Goal: Information Seeking & Learning: Learn about a topic

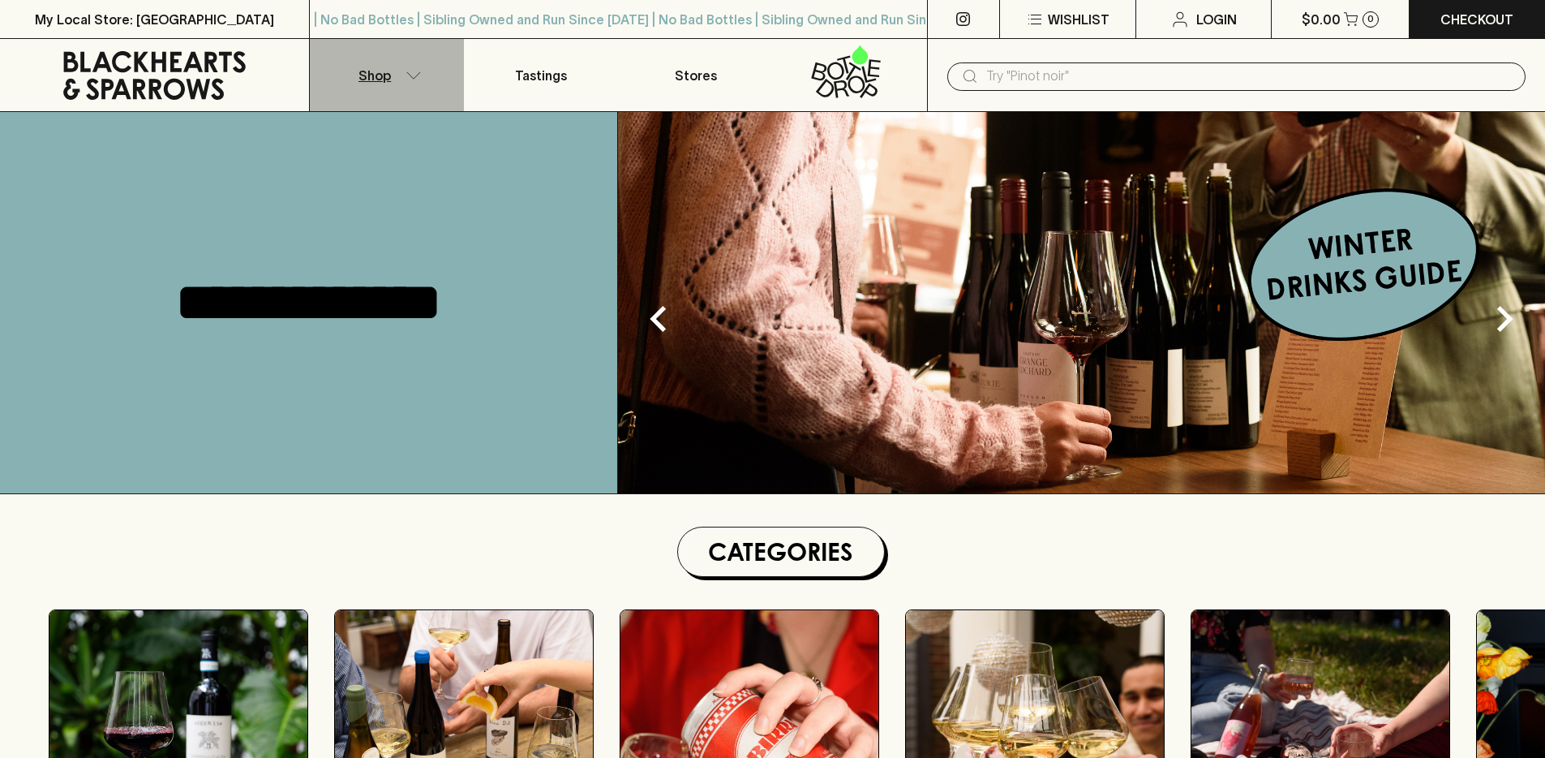
click at [396, 76] on button "Shop" at bounding box center [387, 75] width 154 height 72
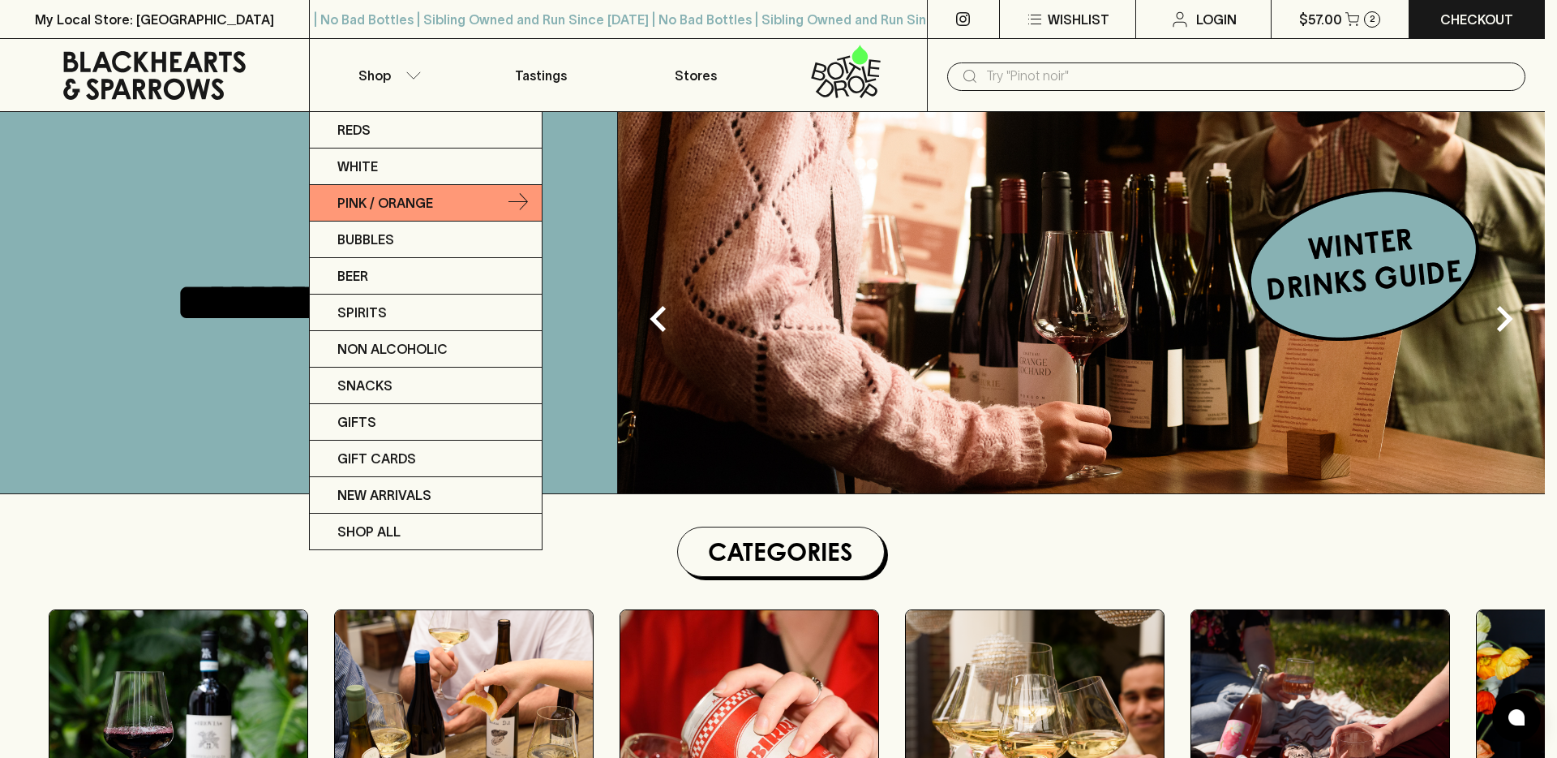
click at [418, 198] on p "Pink / Orange" at bounding box center [385, 202] width 96 height 19
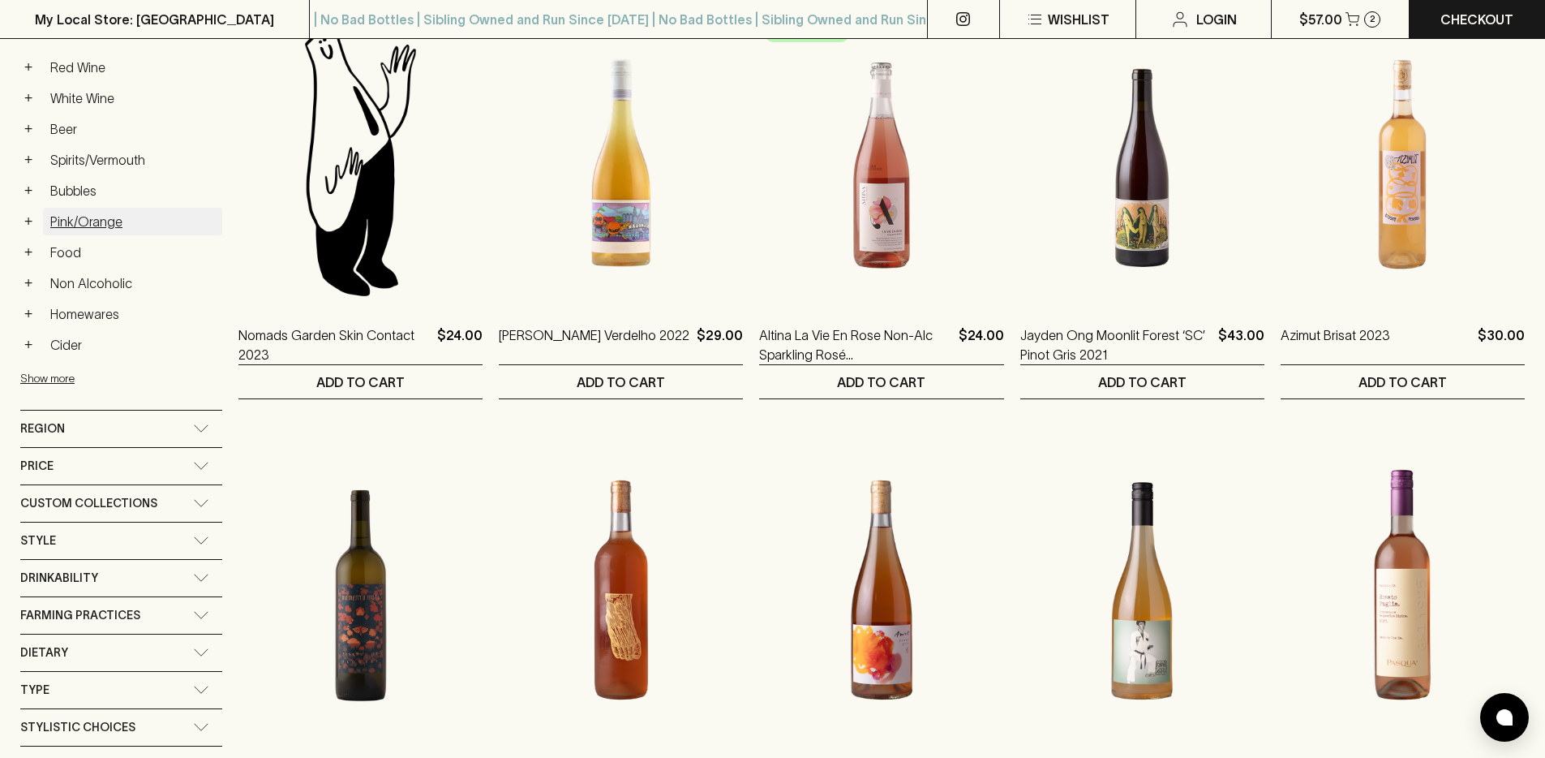
scroll to position [289, 0]
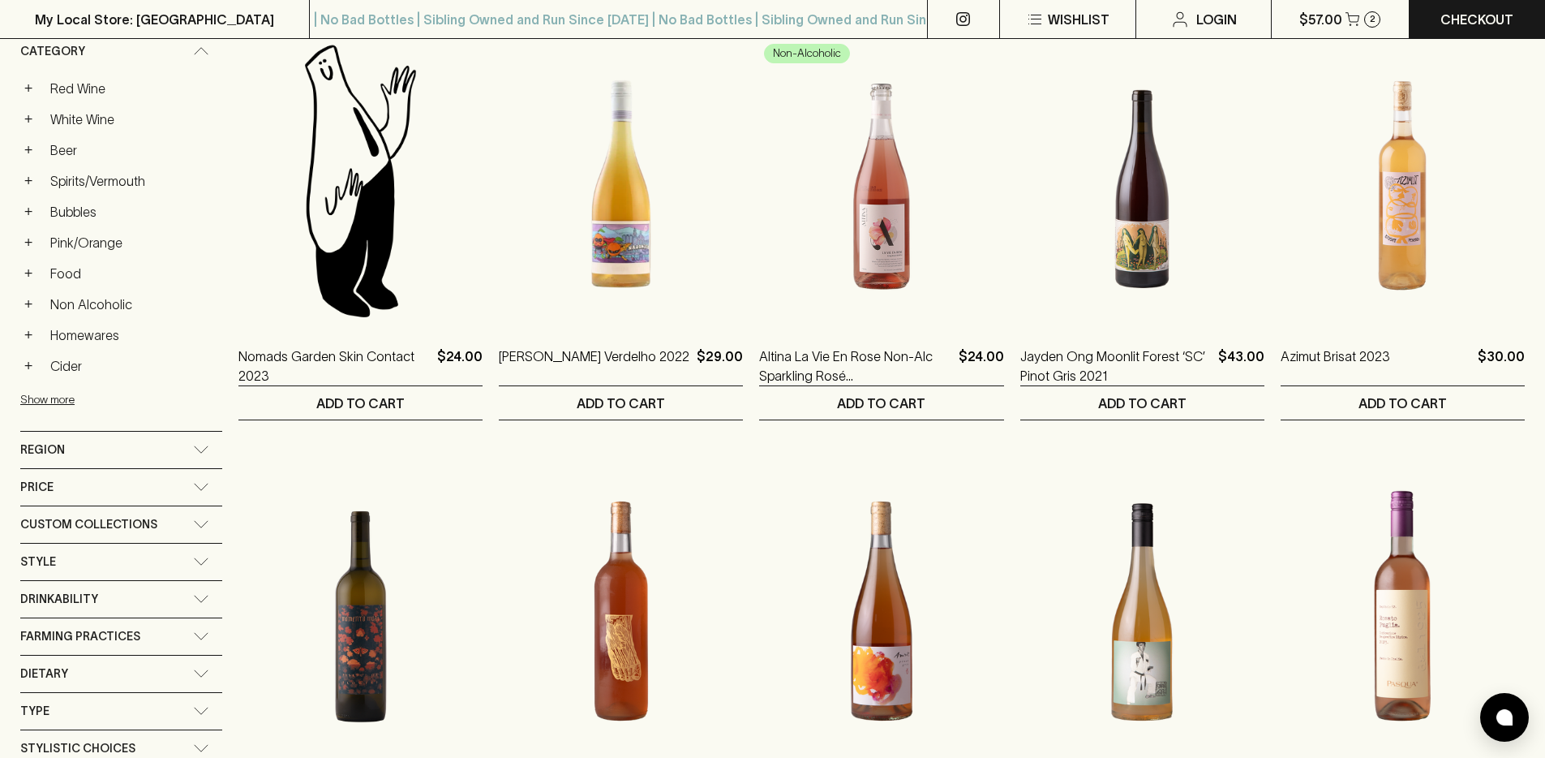
click at [354, 243] on img at bounding box center [360, 180] width 244 height 284
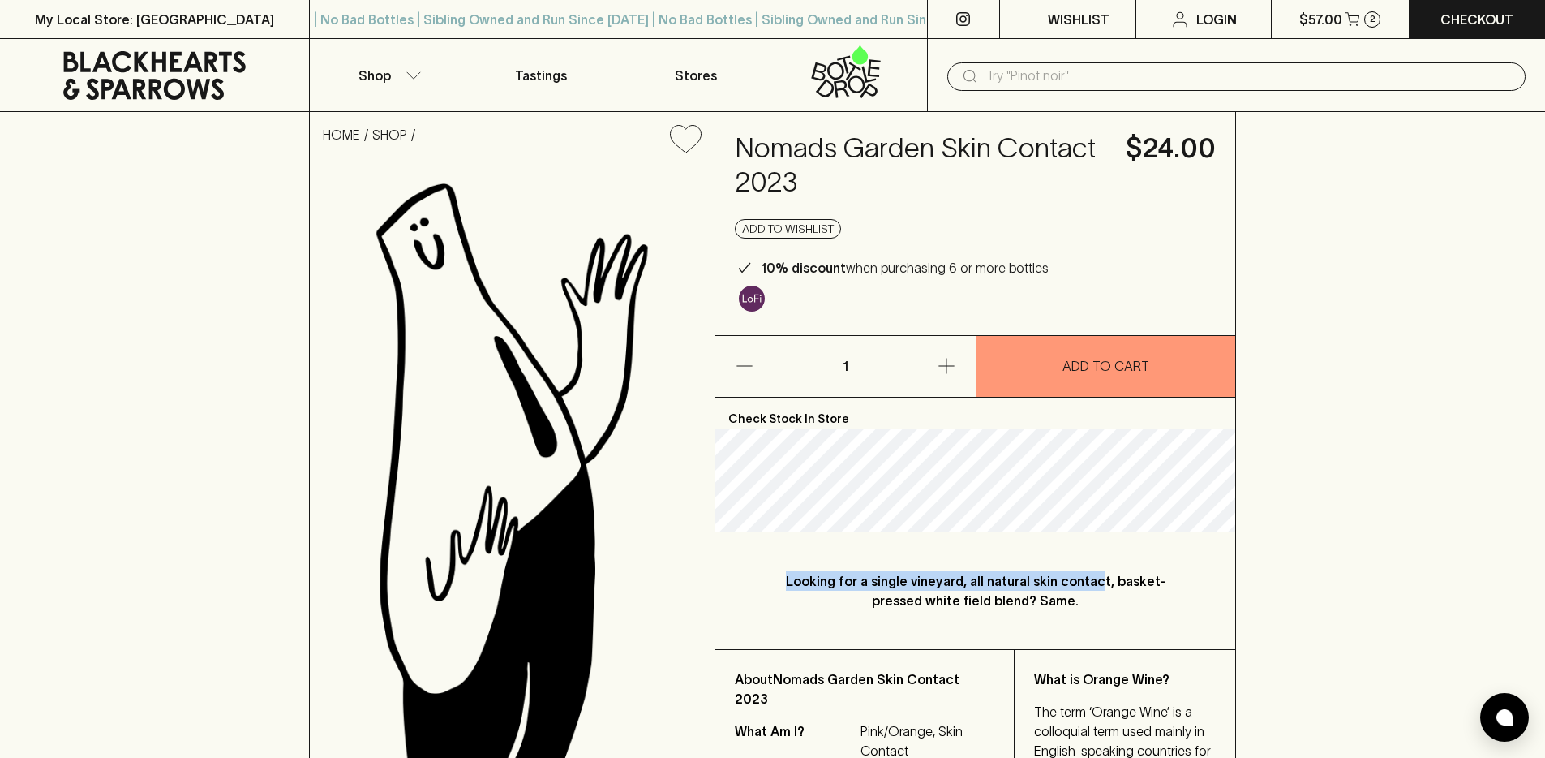
click at [1034, 607] on p "Looking for a single vineyard, all natural skin contact, basket-pressed white f…" at bounding box center [975, 590] width 416 height 39
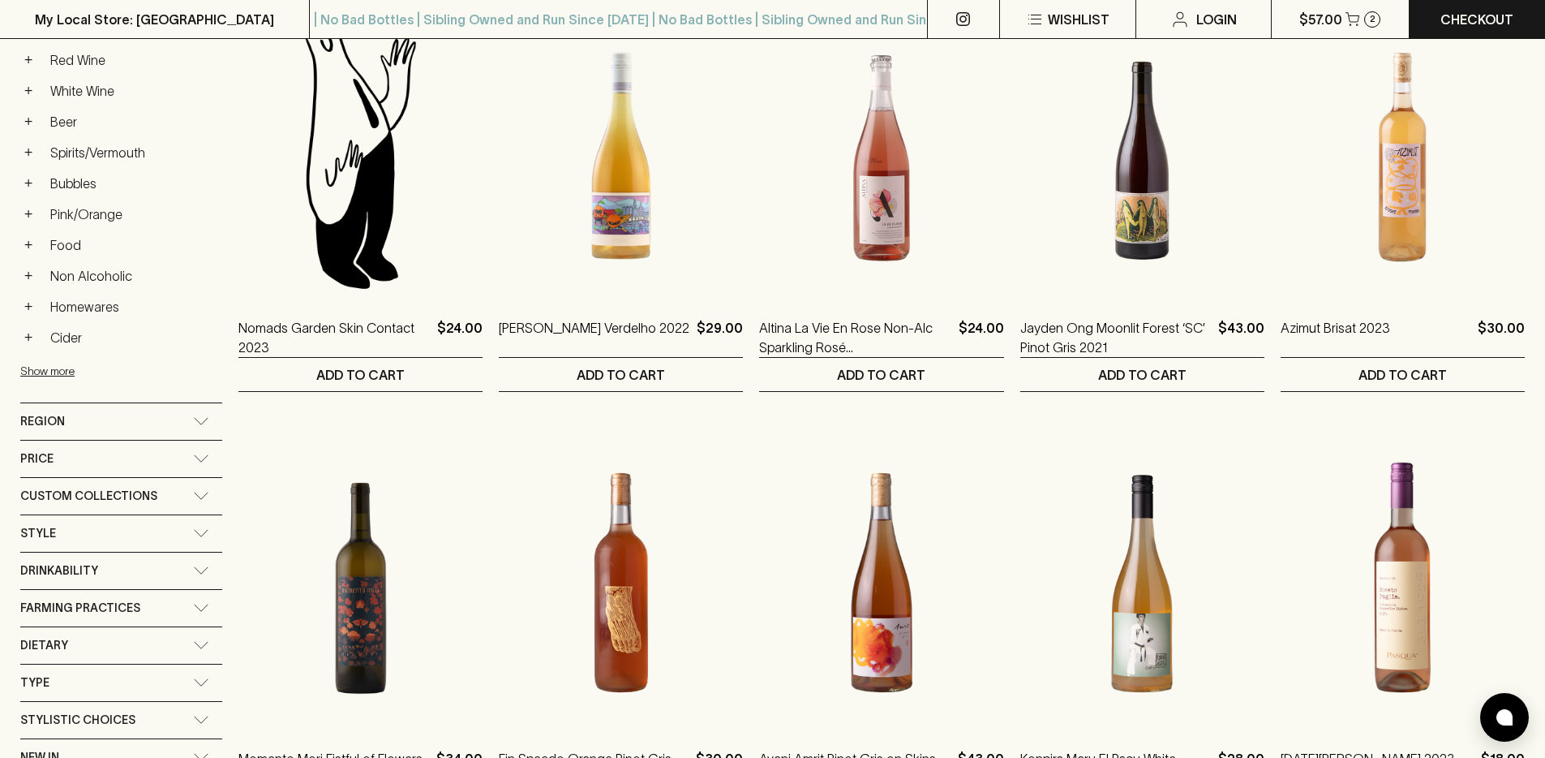
scroll to position [165, 0]
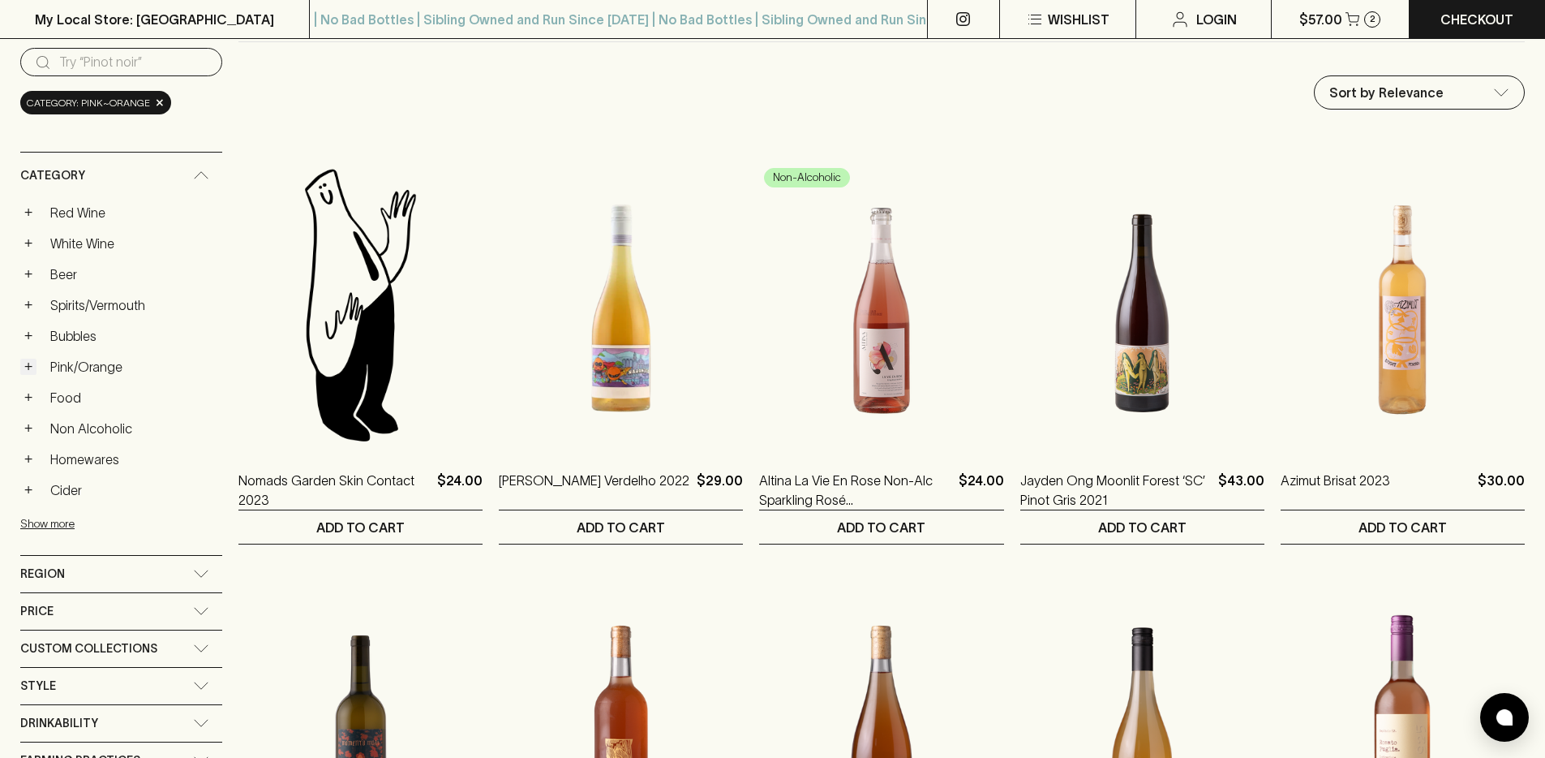
click at [35, 367] on button "+" at bounding box center [28, 366] width 16 height 16
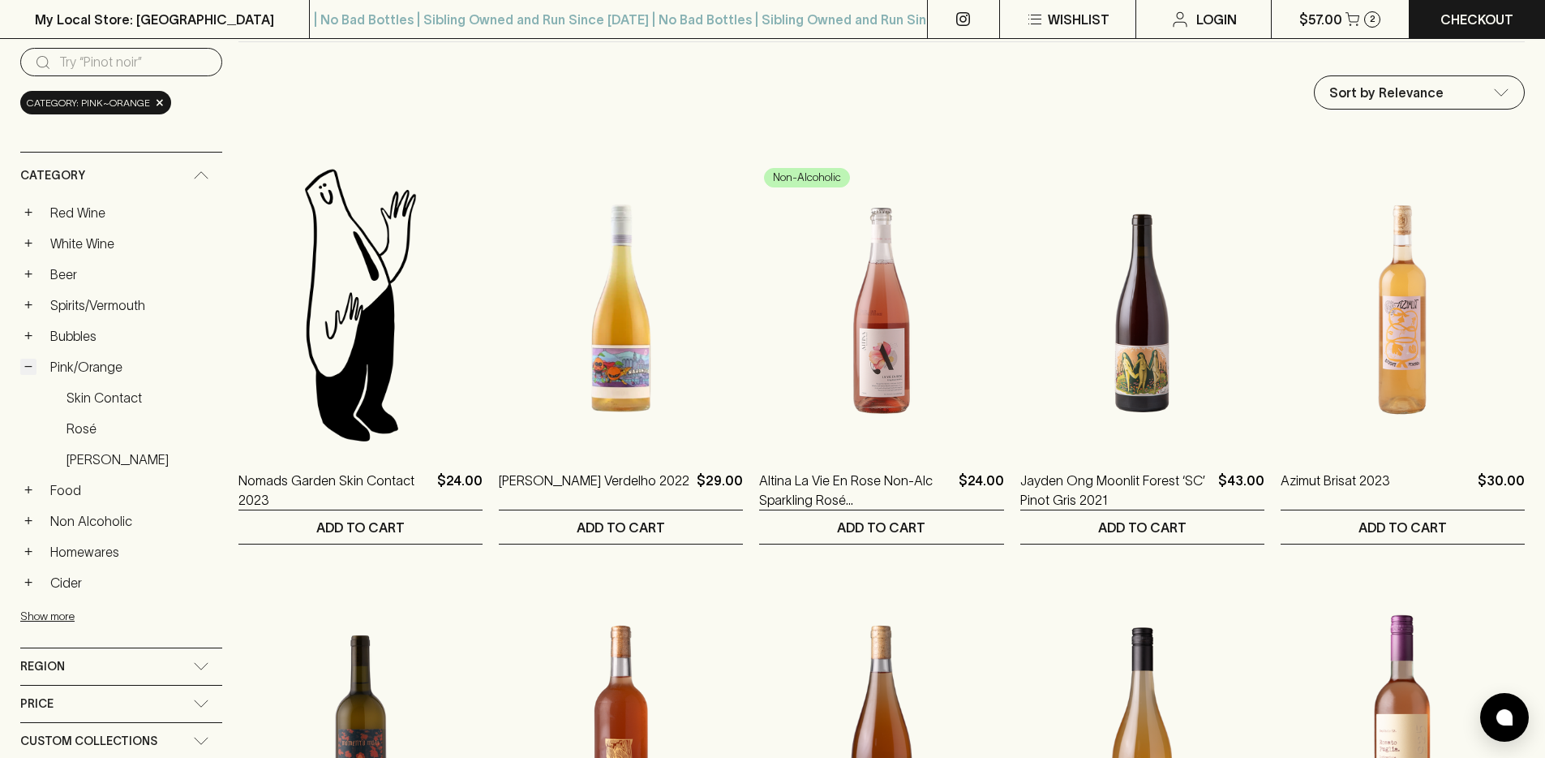
click at [35, 367] on button "−" at bounding box center [28, 366] width 16 height 16
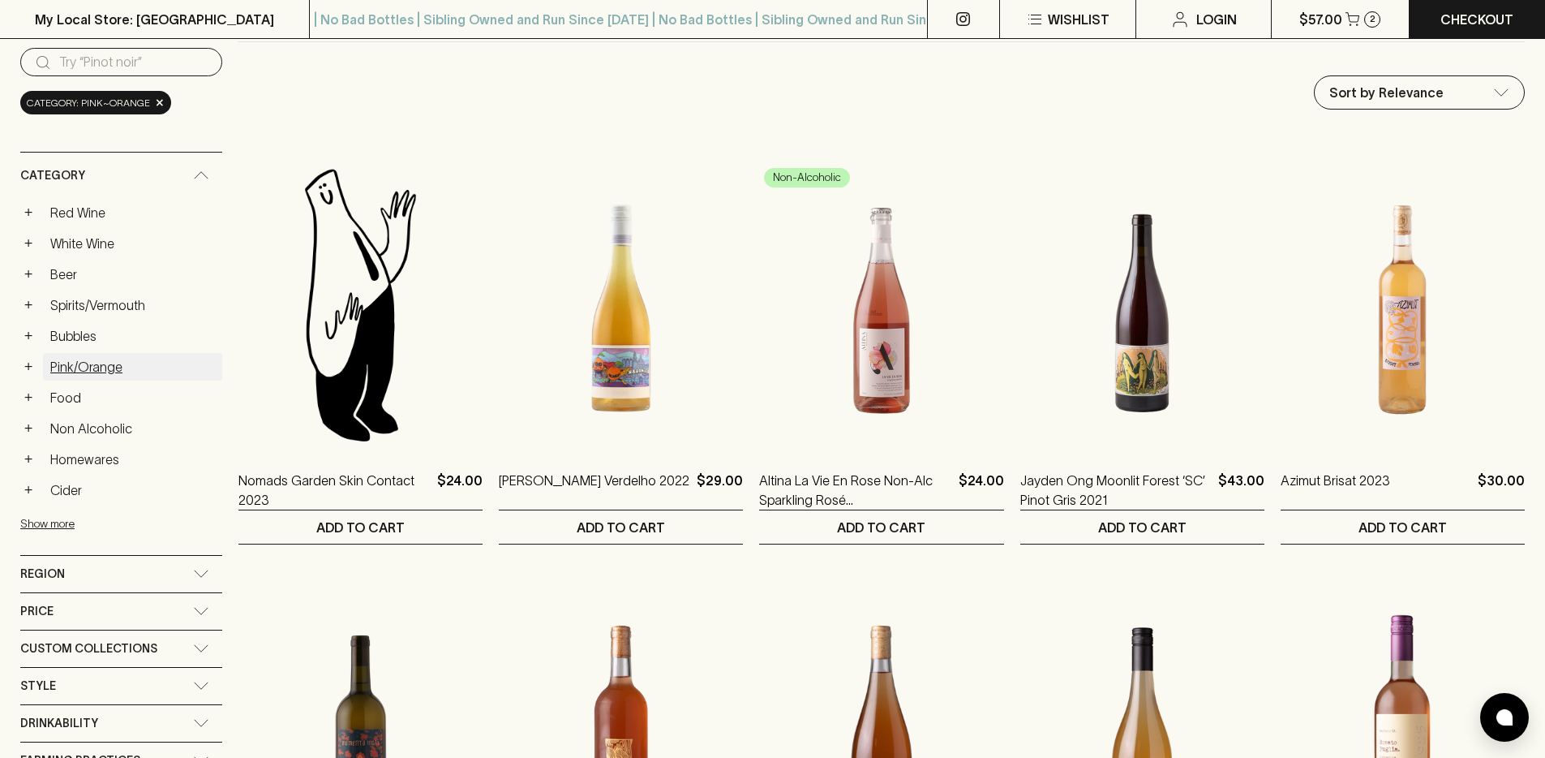
click at [93, 363] on link "Pink/Orange" at bounding box center [132, 367] width 179 height 28
click at [33, 365] on button "+" at bounding box center [28, 366] width 16 height 16
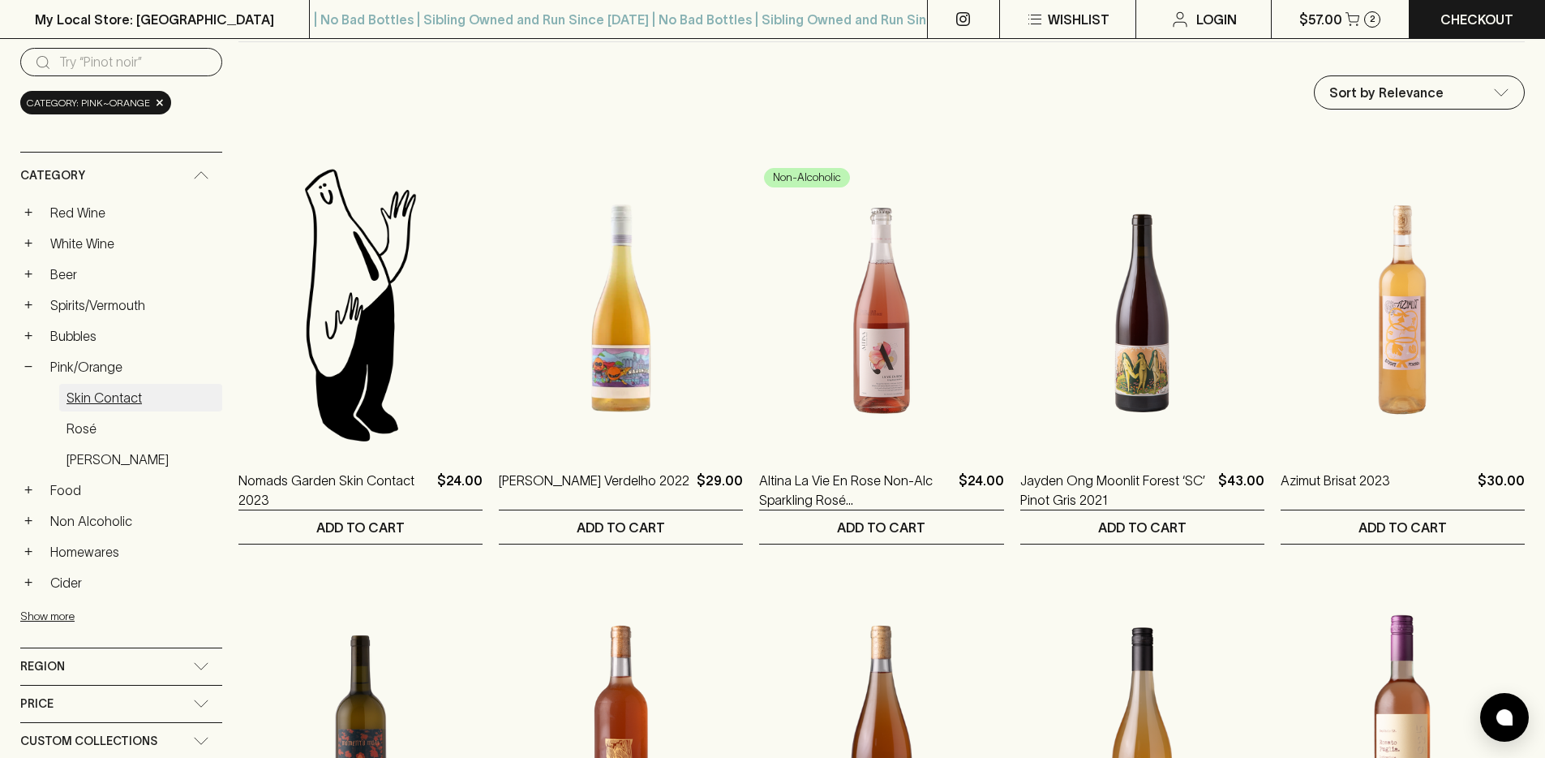
click at [131, 397] on link "Skin Contact" at bounding box center [140, 398] width 163 height 28
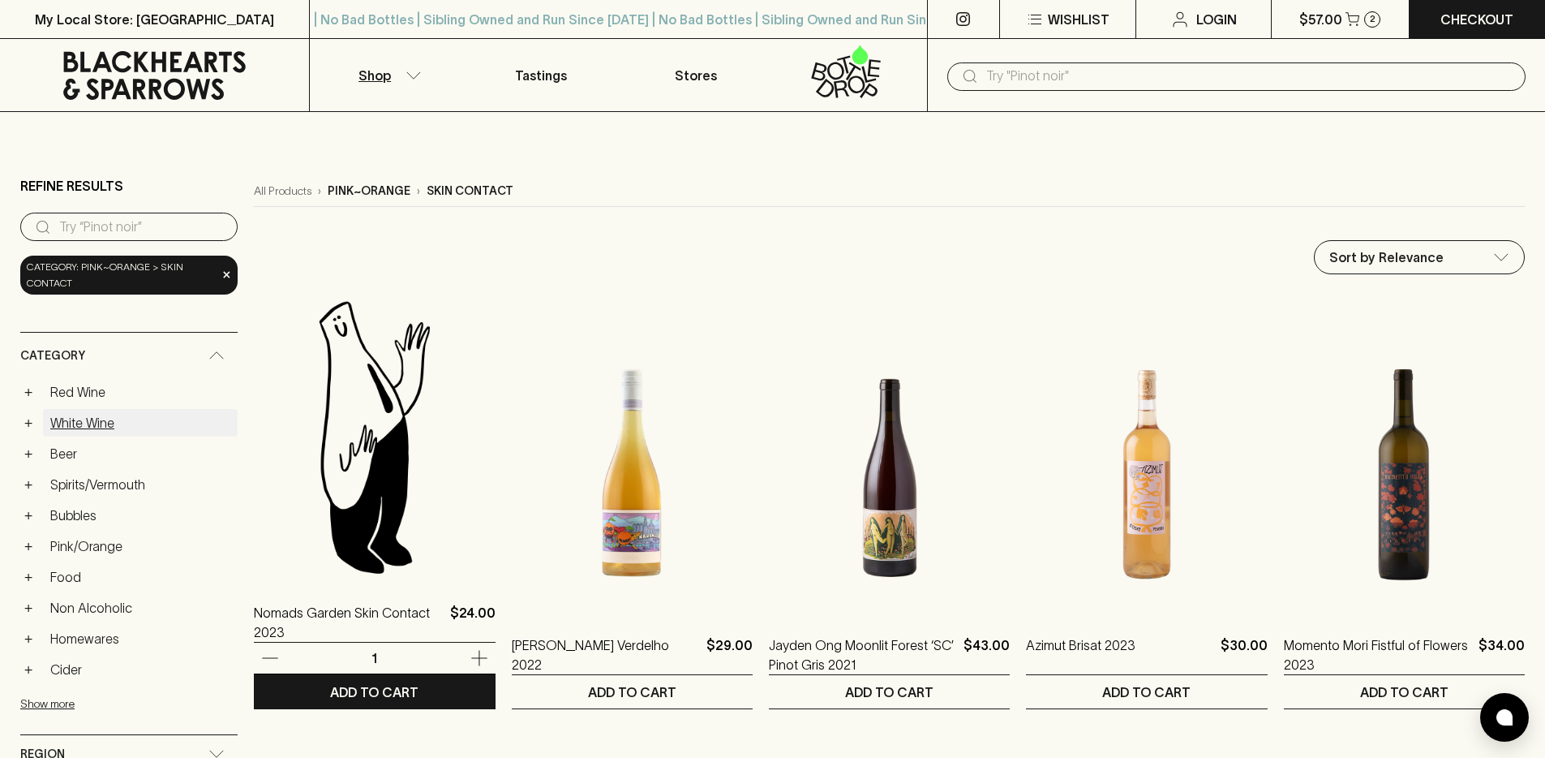
scroll to position [75, 0]
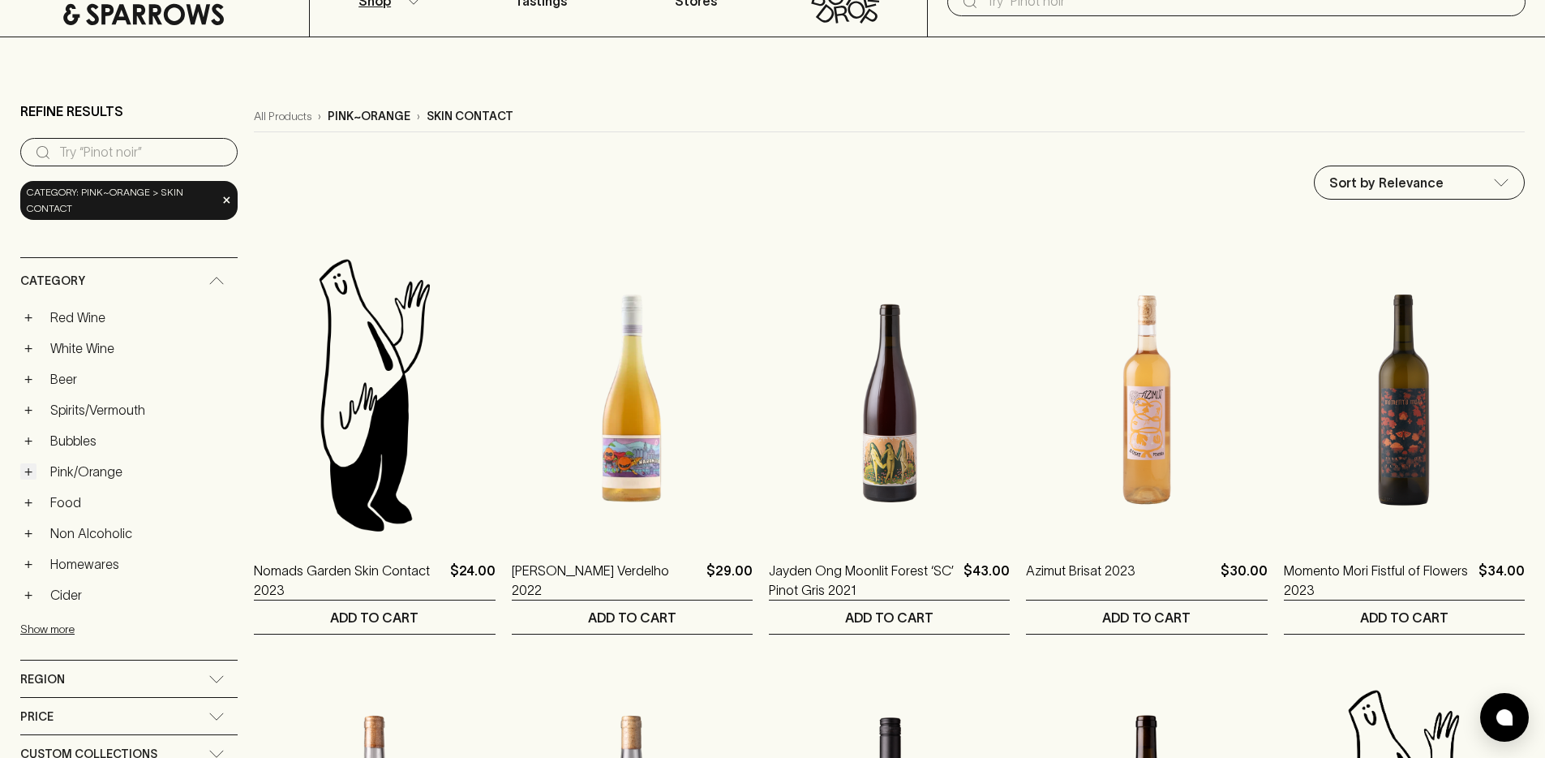
click at [26, 473] on button "+" at bounding box center [28, 471] width 16 height 16
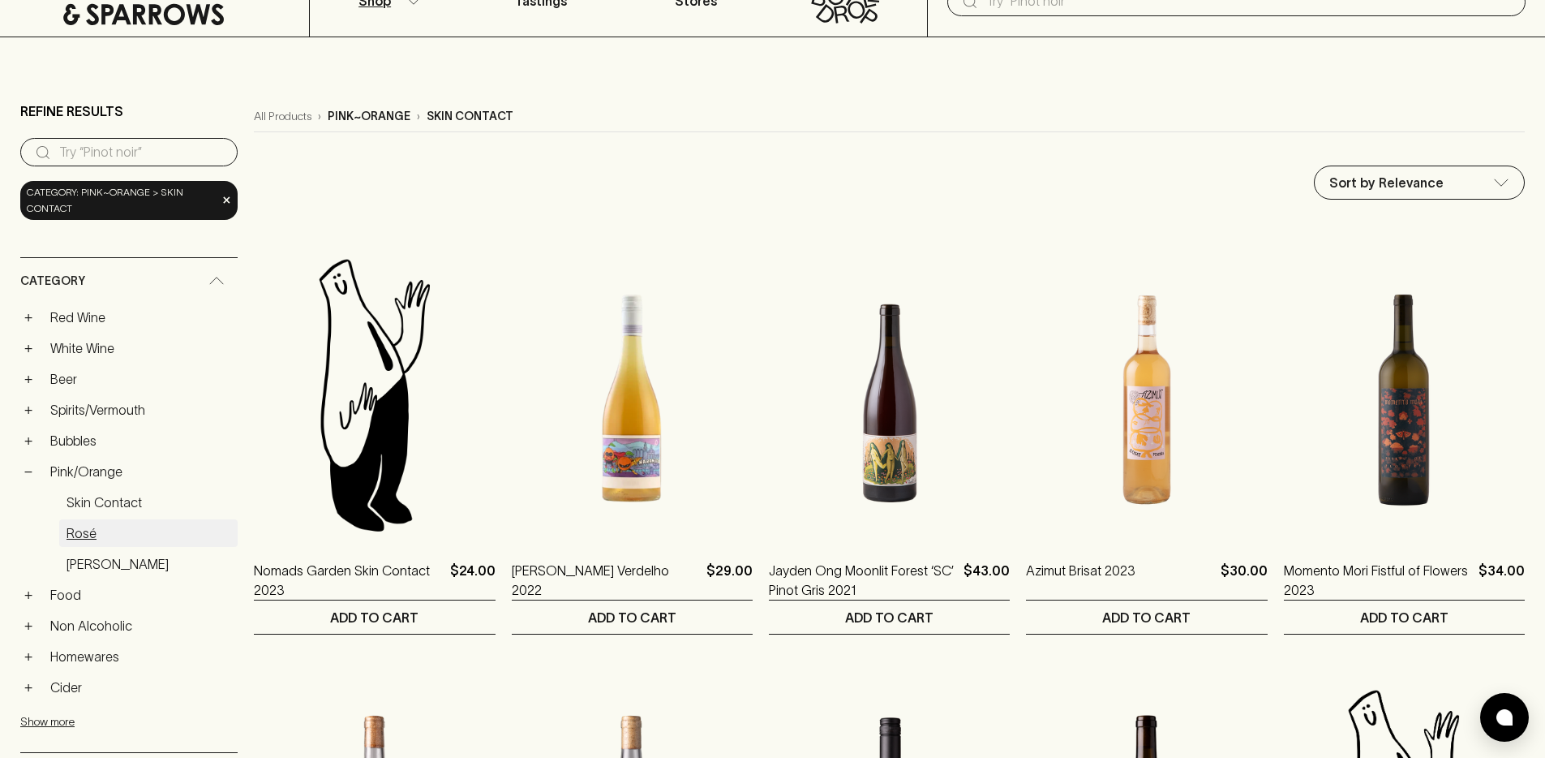
click at [89, 526] on link "Rosé" at bounding box center [148, 533] width 178 height 28
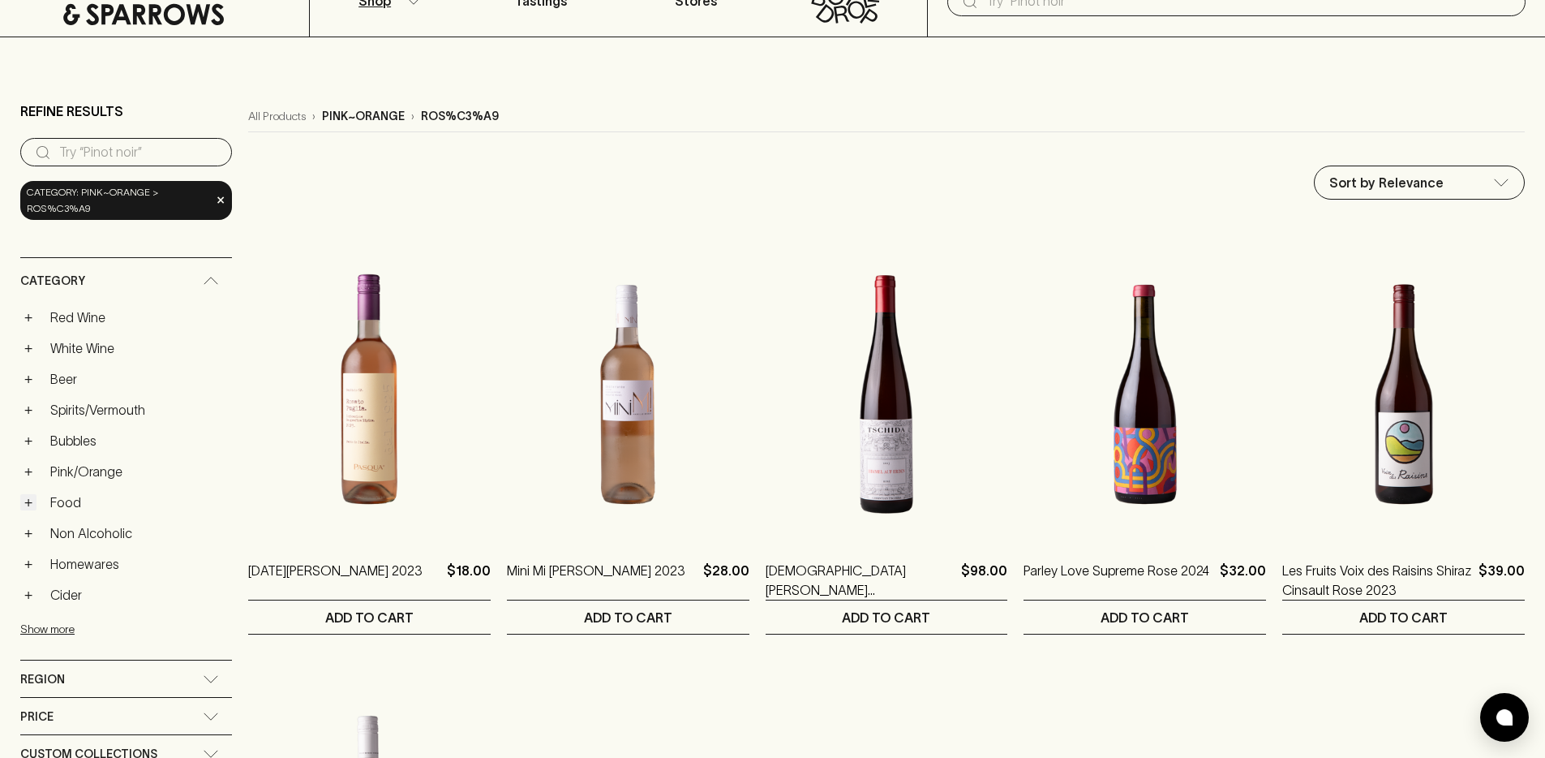
click at [31, 507] on button "+" at bounding box center [28, 502] width 16 height 16
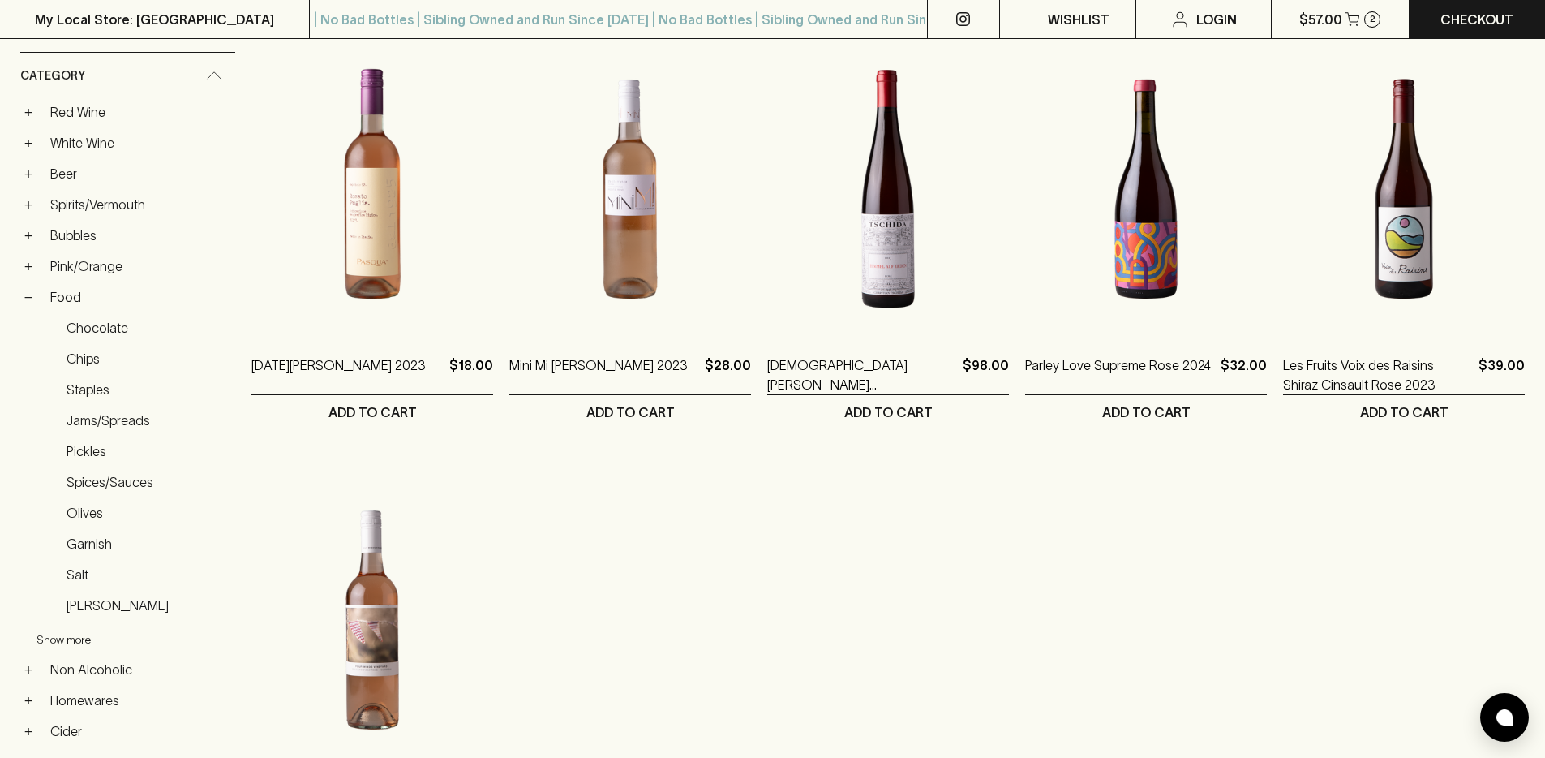
scroll to position [301, 0]
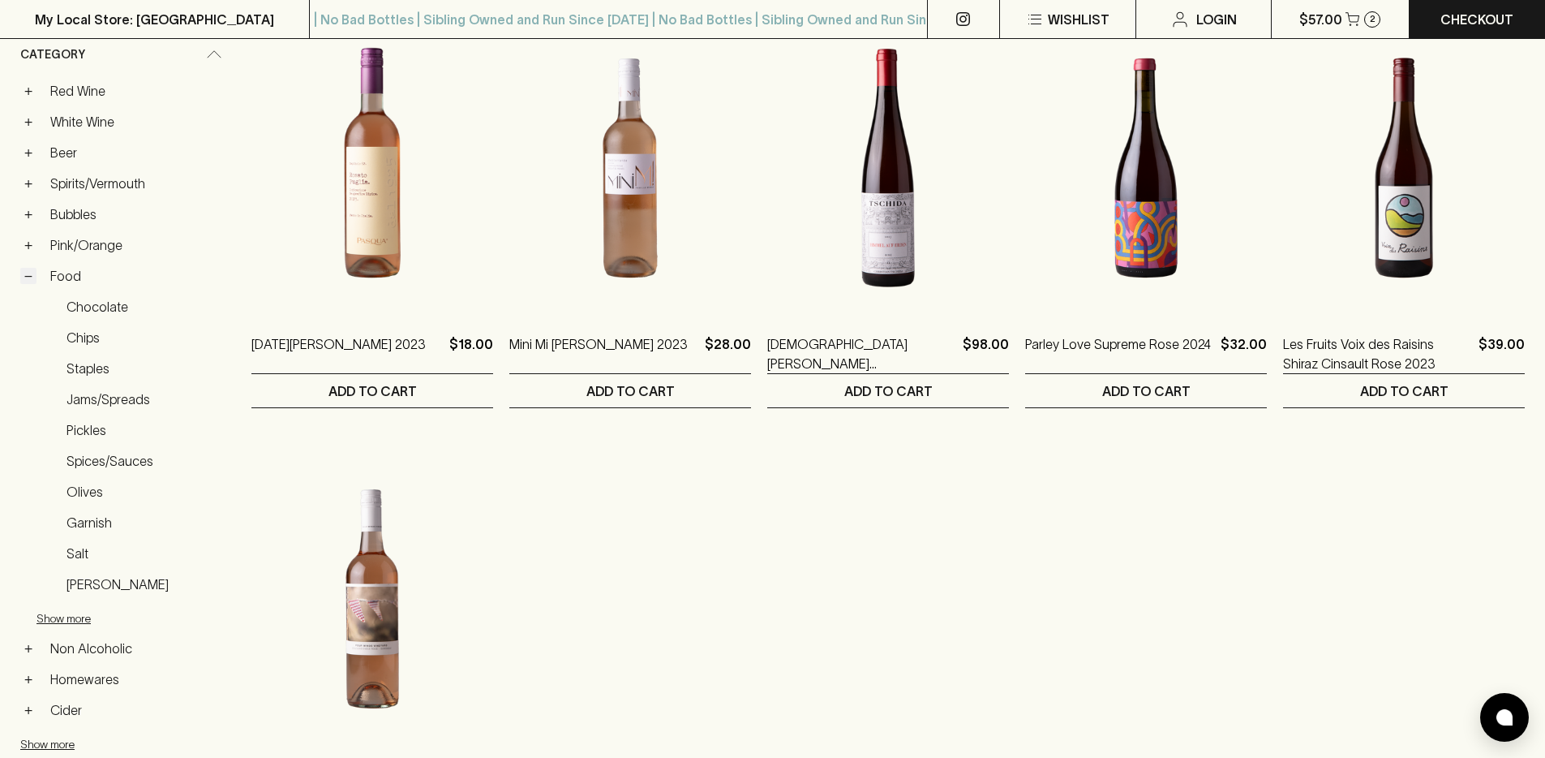
click at [25, 278] on button "−" at bounding box center [28, 276] width 16 height 16
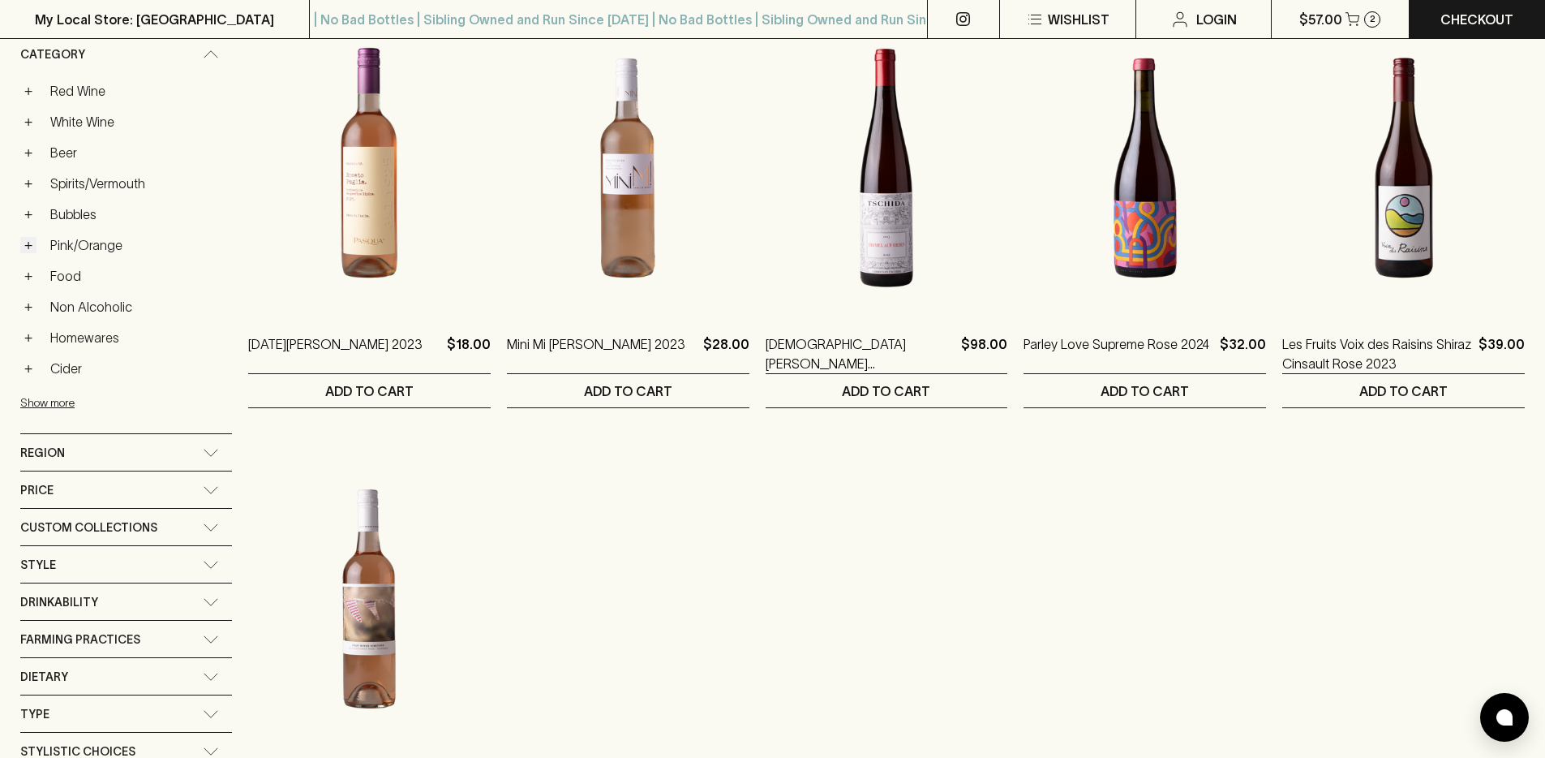
click at [29, 251] on button "+" at bounding box center [28, 245] width 16 height 16
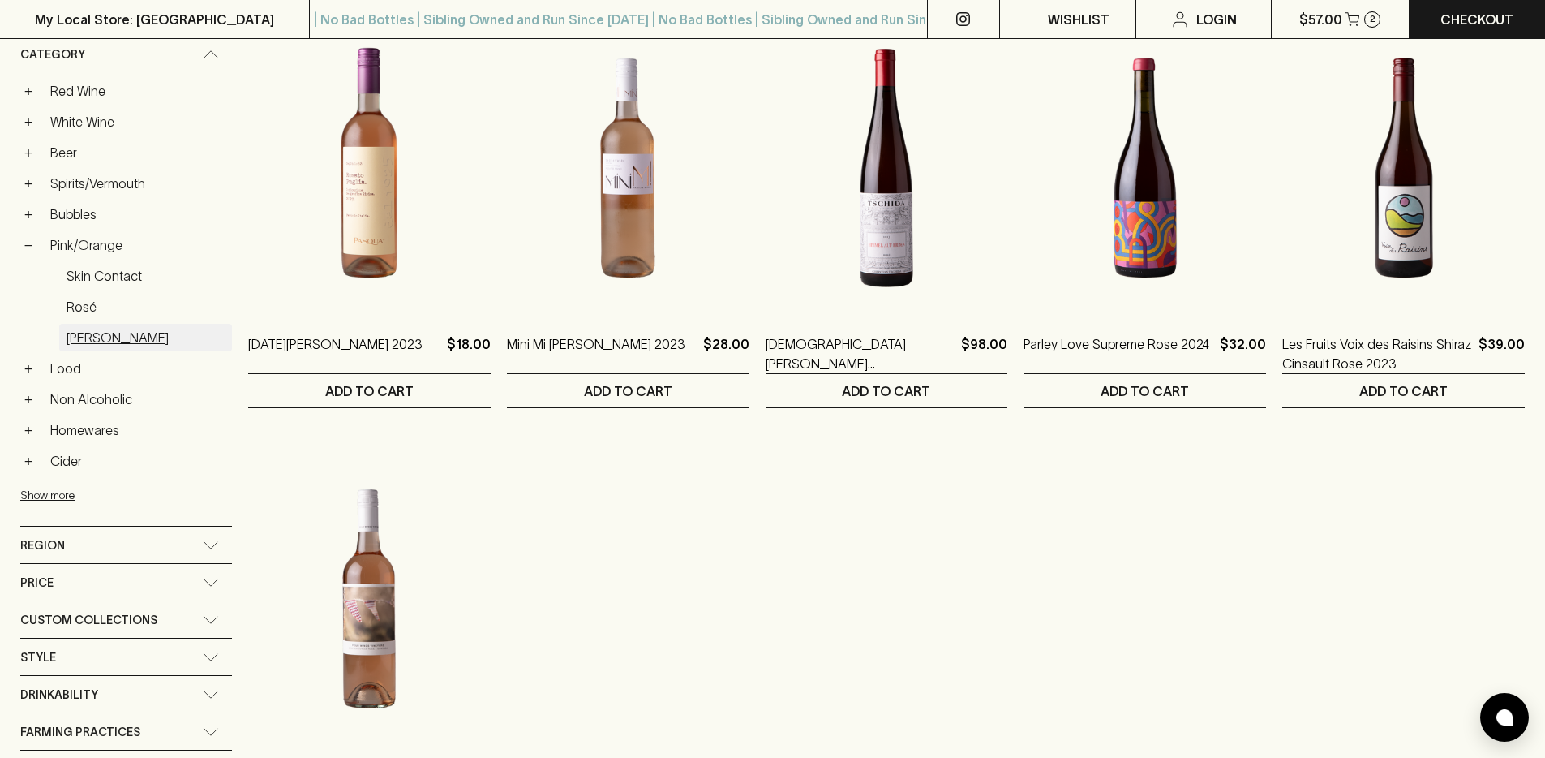
click at [97, 337] on link "Rosato" at bounding box center [145, 338] width 173 height 28
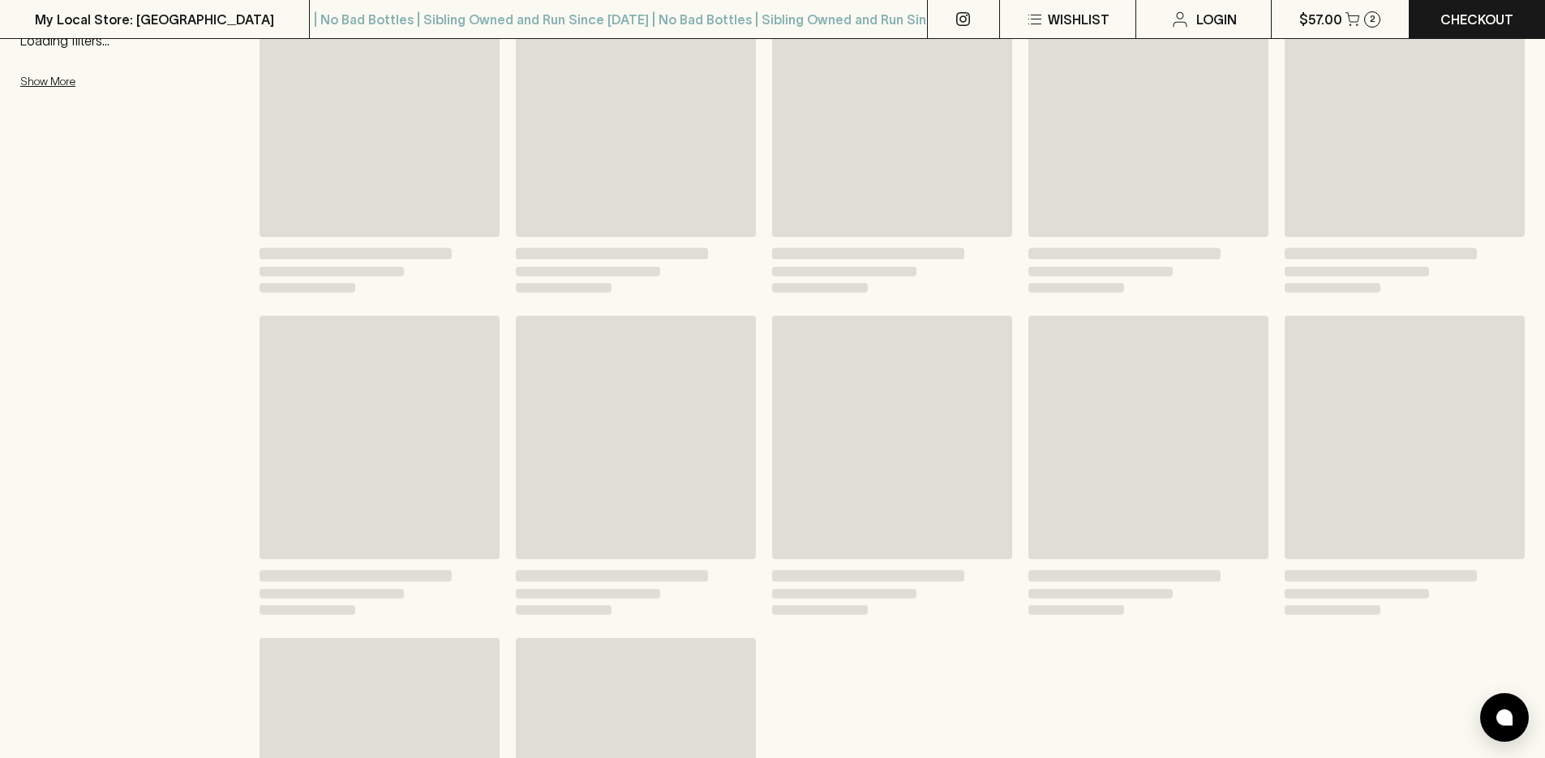
scroll to position [285, 0]
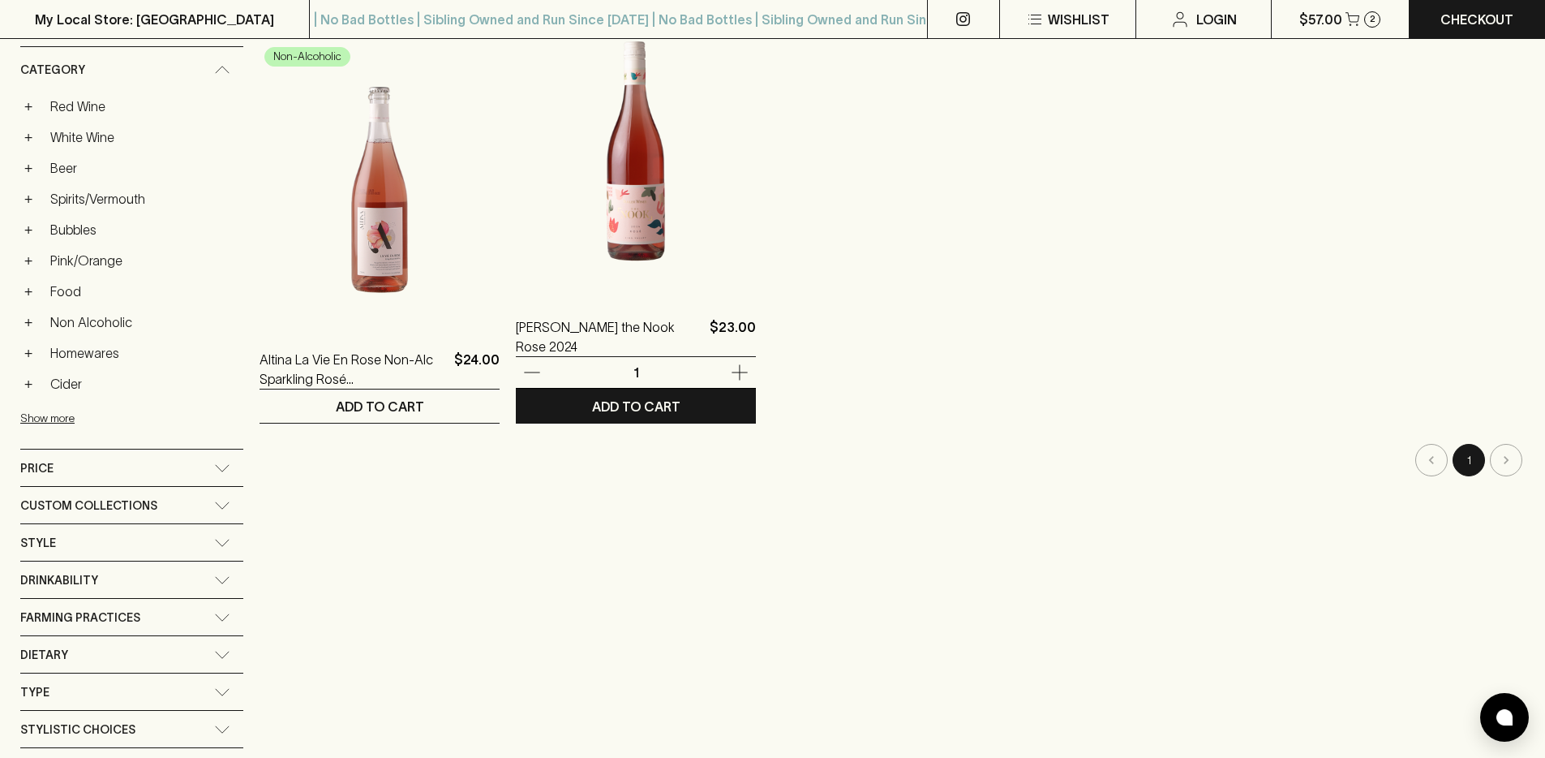
click at [552, 224] on img at bounding box center [636, 151] width 240 height 284
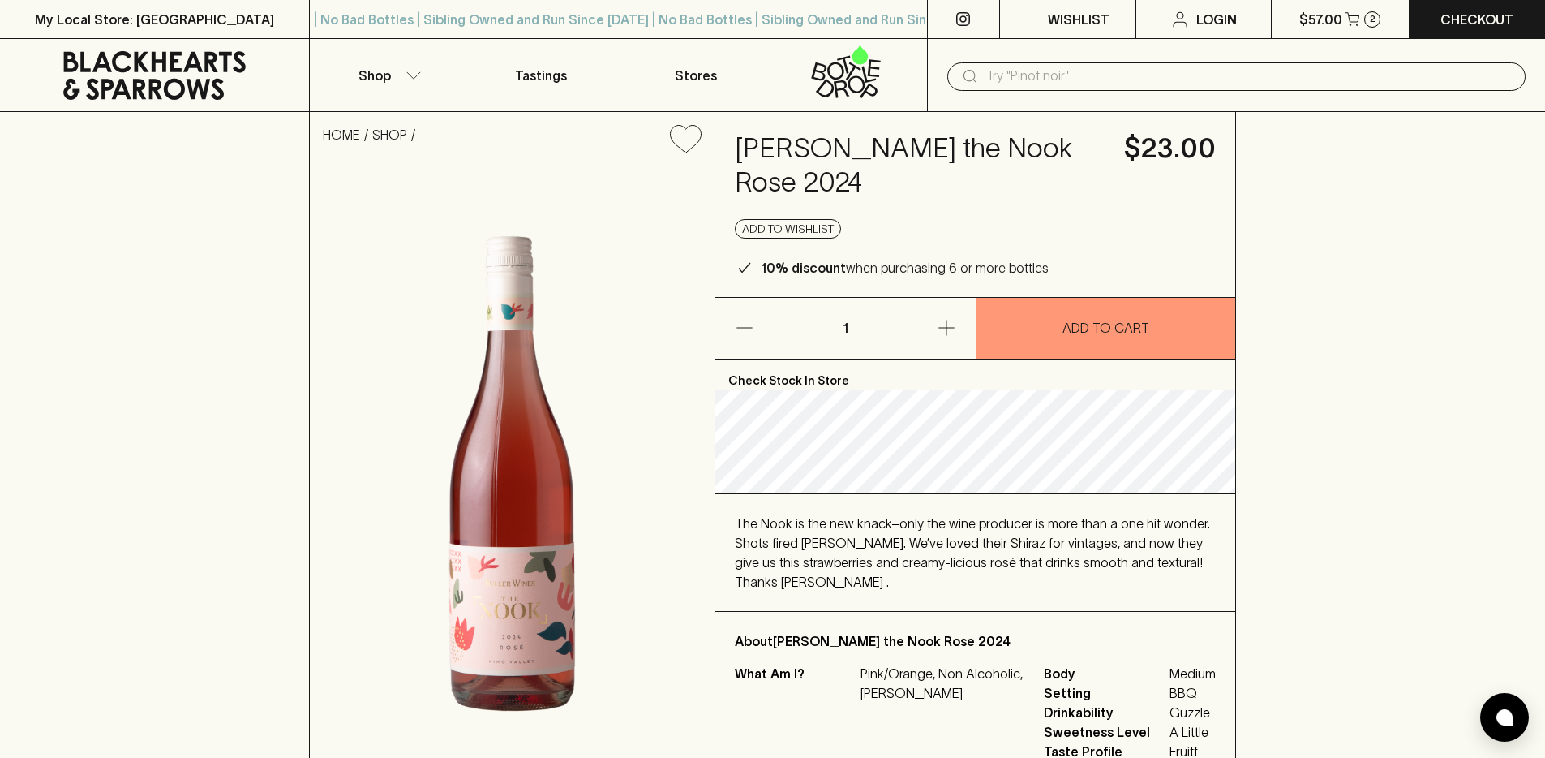
click at [904, 663] on div "What Am I? Pink/Orange, Non Alcoholic, Rosato" at bounding box center [880, 711] width 290 height 97
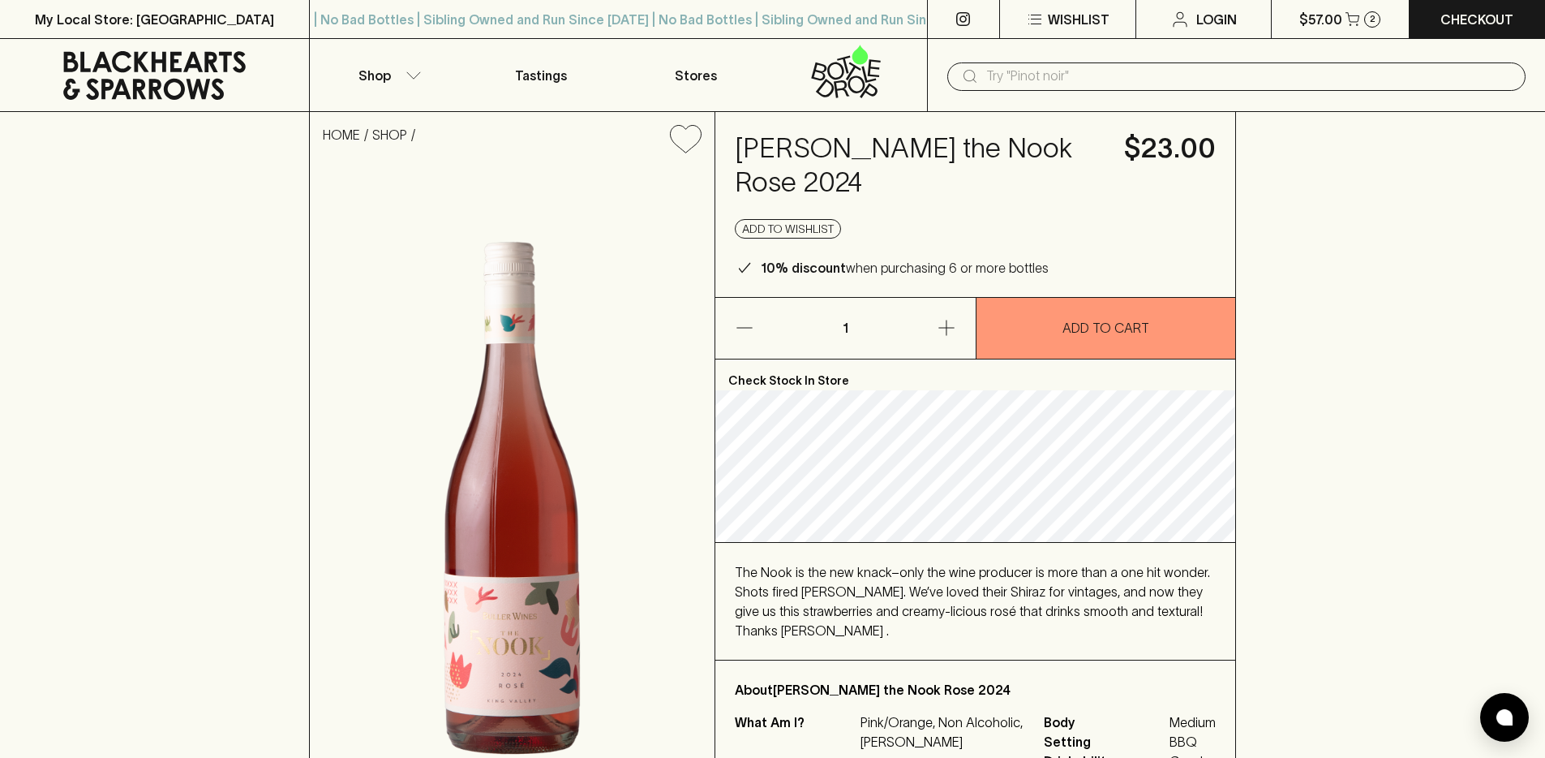
click at [933, 712] on p "Pink/Orange, Non Alcoholic, Rosato" at bounding box center [943, 731] width 164 height 39
click at [896, 160] on h4 "Buller the Nook Rose 2024" at bounding box center [920, 165] width 370 height 68
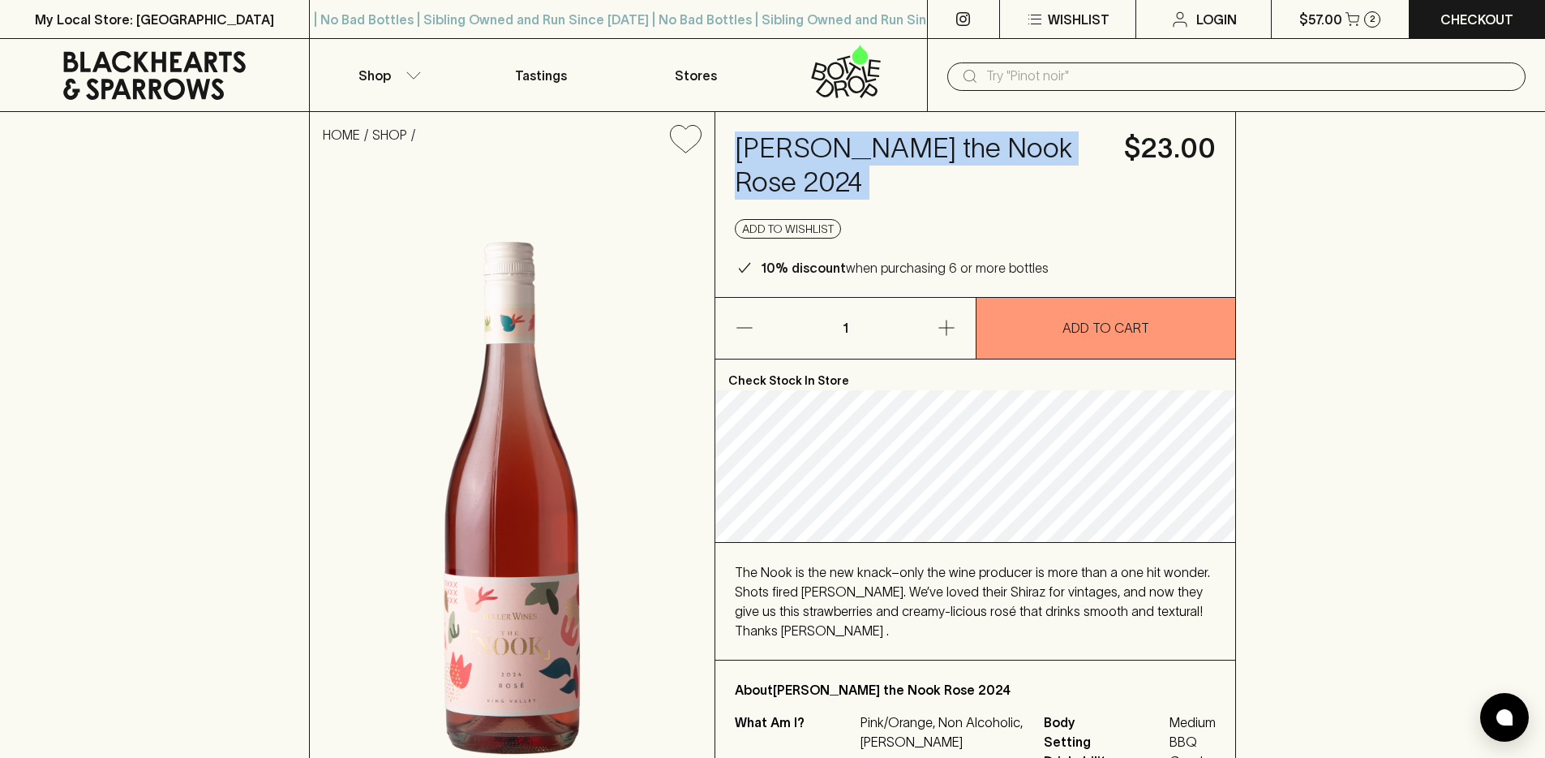
click at [896, 160] on h4 "Buller the Nook Rose 2024" at bounding box center [920, 165] width 370 height 68
copy h4 "Buller the Nook Rose 2024"
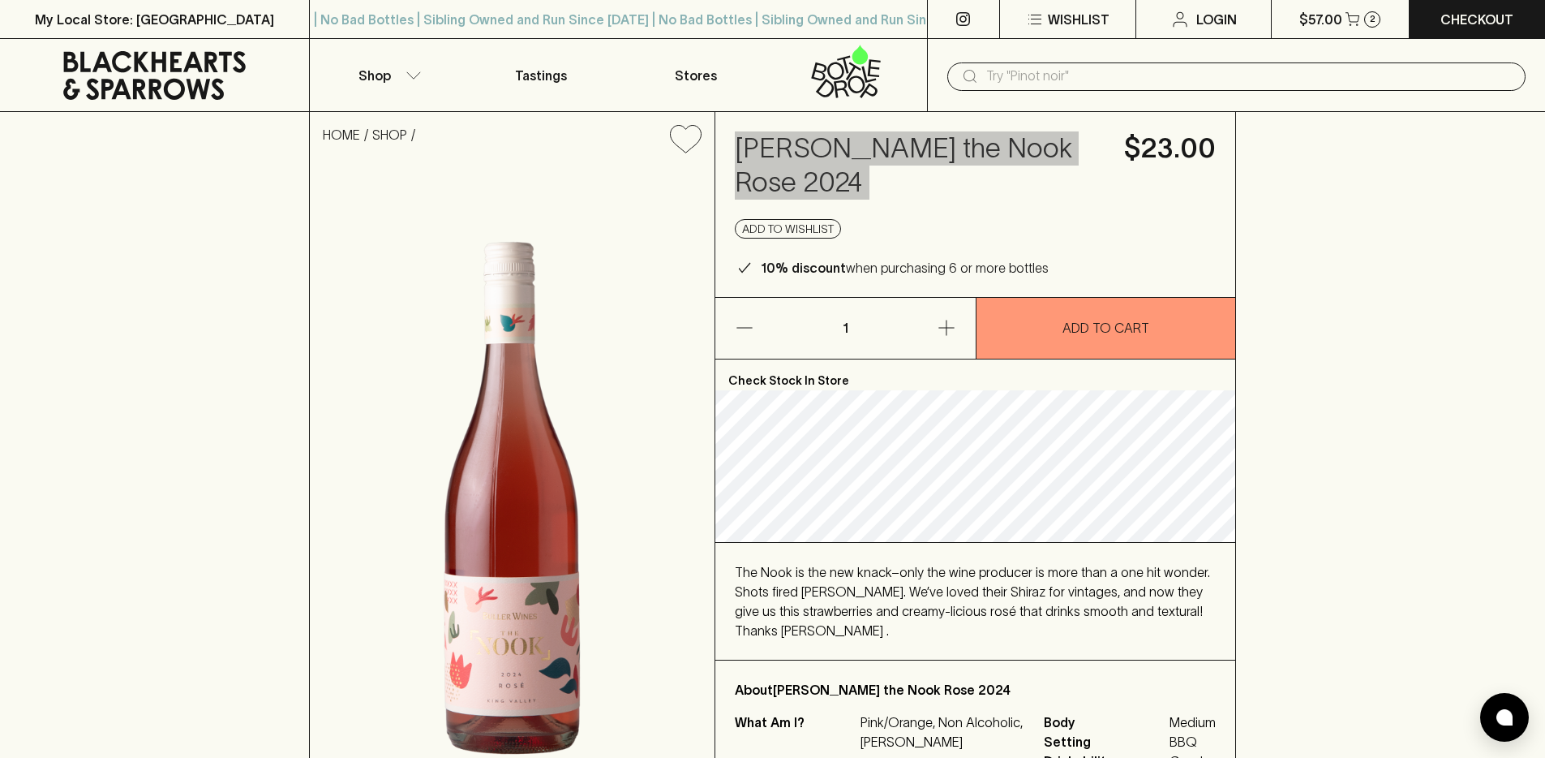
scroll to position [19, 0]
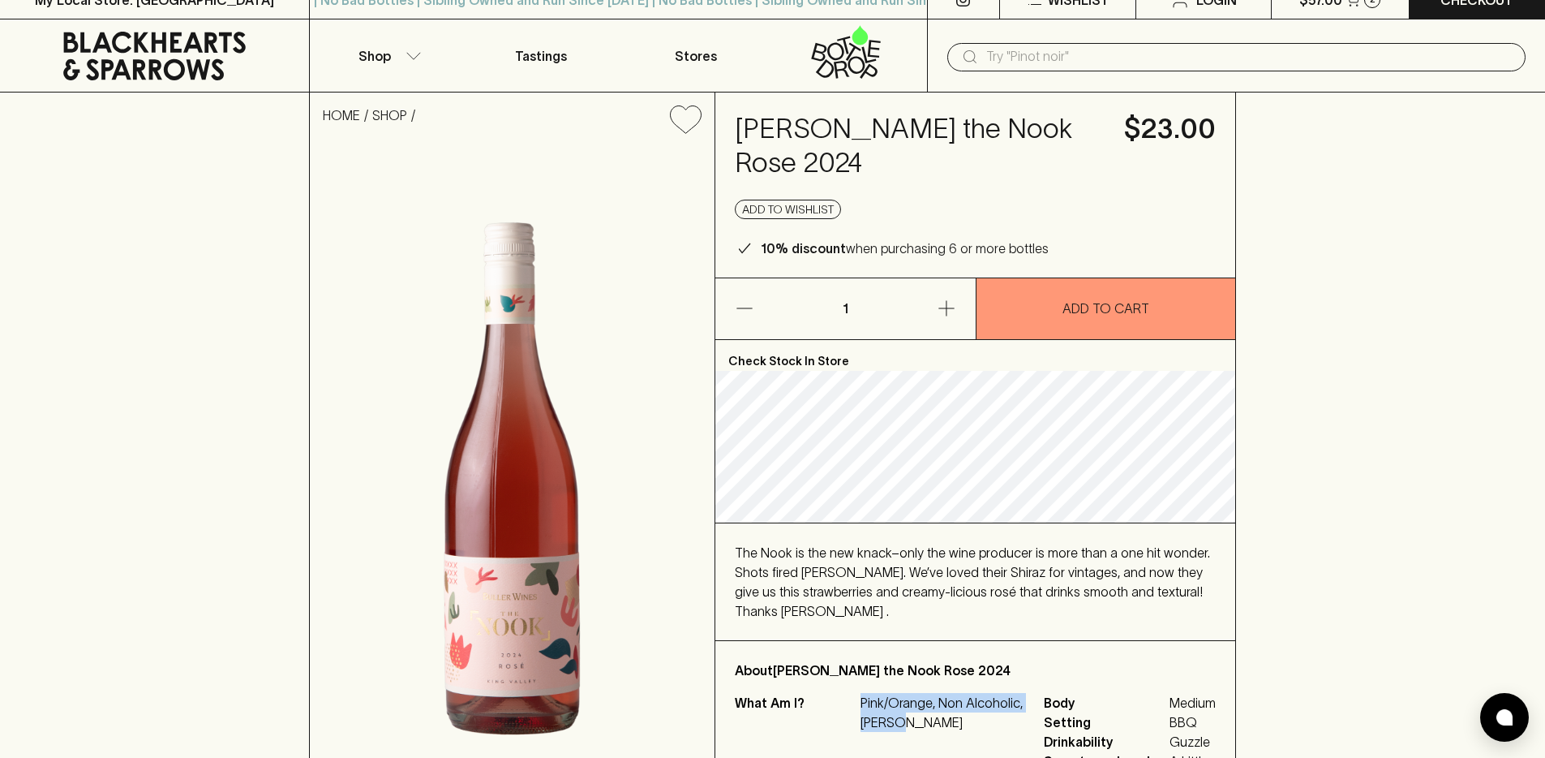
drag, startPoint x: 852, startPoint y: 652, endPoint x: 915, endPoint y: 666, distance: 64.0
click at [915, 693] on div "What Am I? Pink/Orange, Non Alcoholic, Rosato" at bounding box center [880, 712] width 290 height 39
copy div "Pink/Orange, Non Alcoholic, Rosato"
click at [1021, 660] on p "About Buller the Nook Rose 2024" at bounding box center [975, 669] width 481 height 19
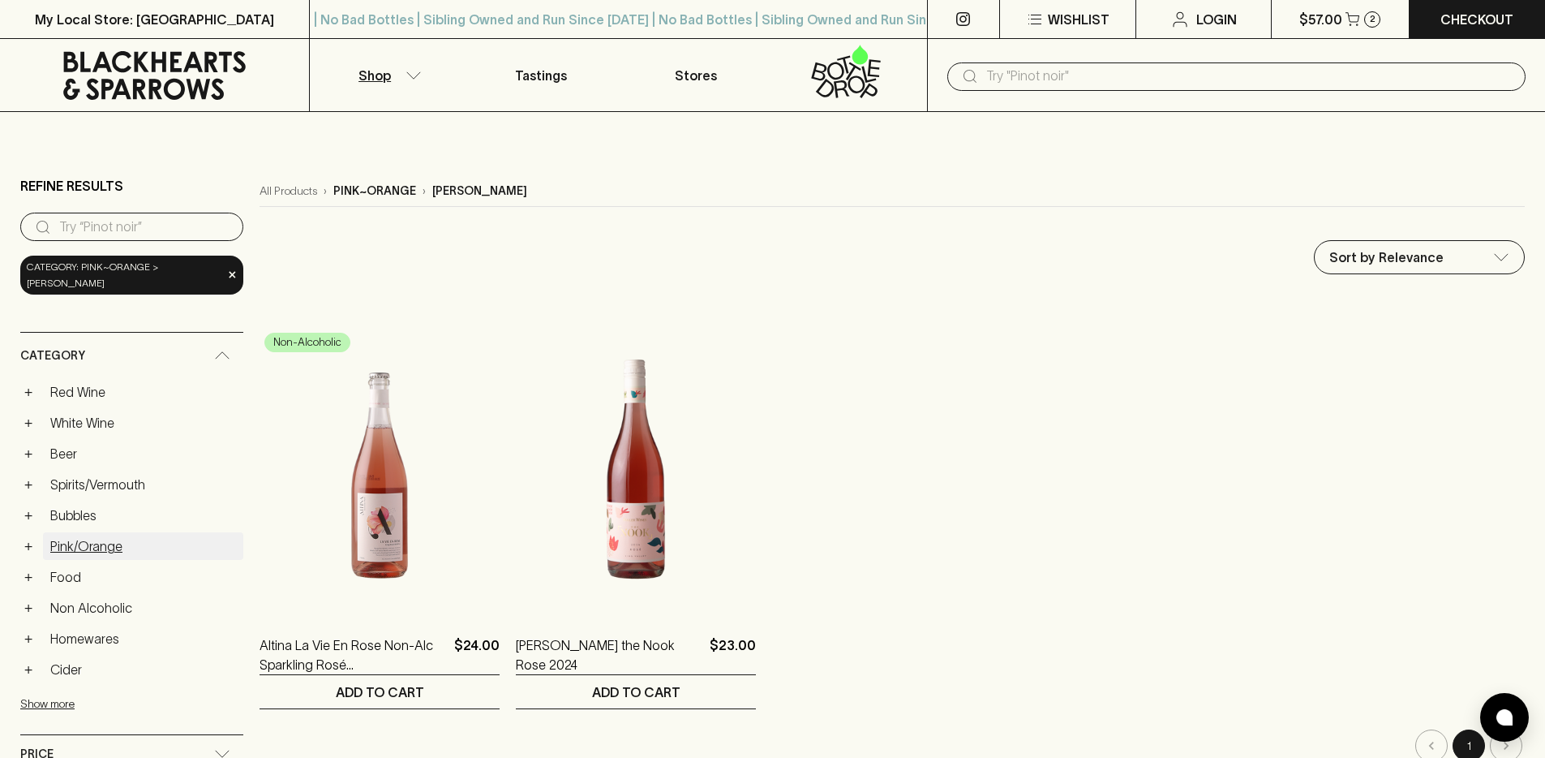
scroll to position [21, 0]
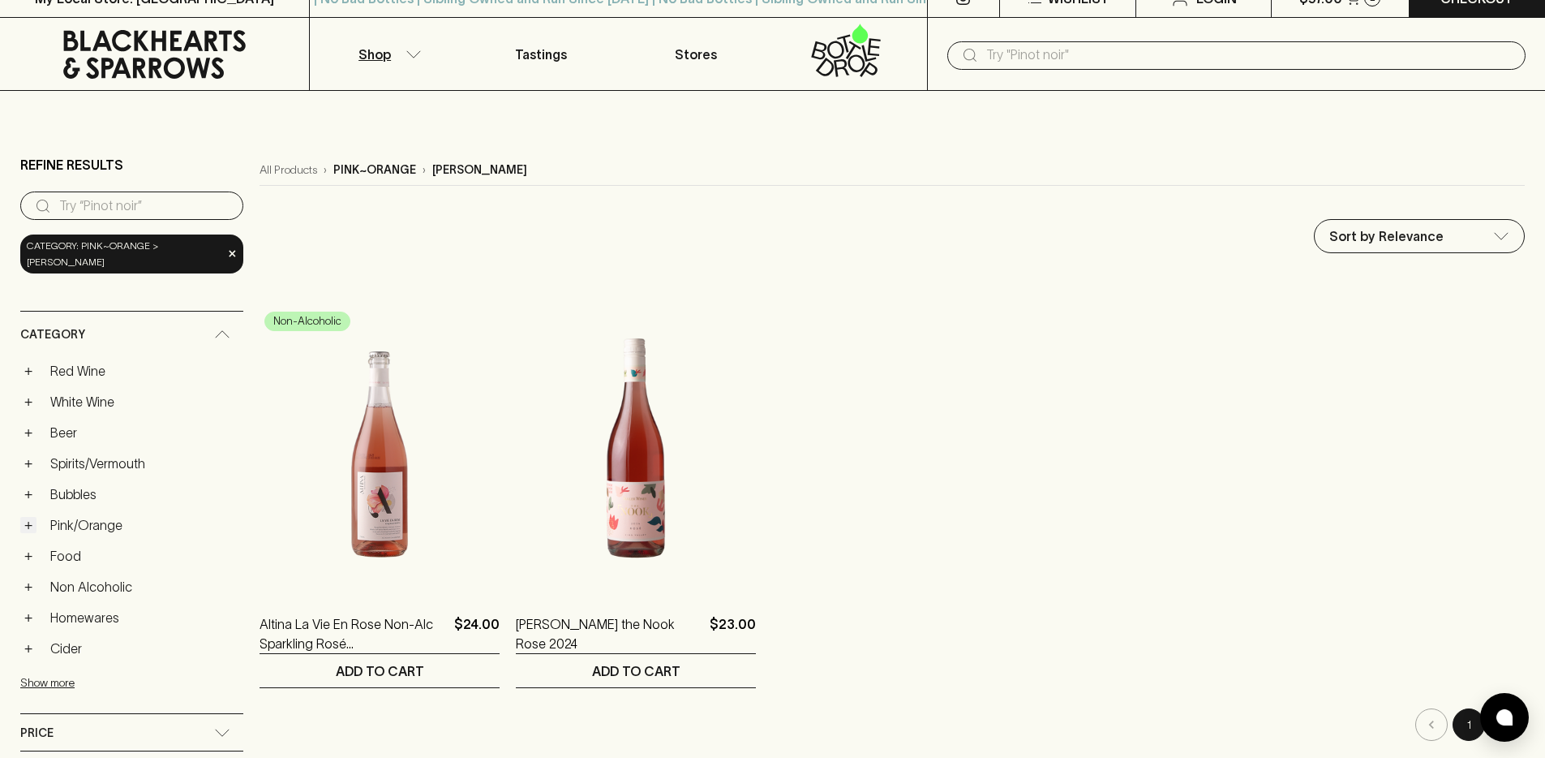
click at [33, 517] on button "+" at bounding box center [28, 525] width 16 height 16
click at [92, 575] on link "Rosé" at bounding box center [151, 587] width 184 height 28
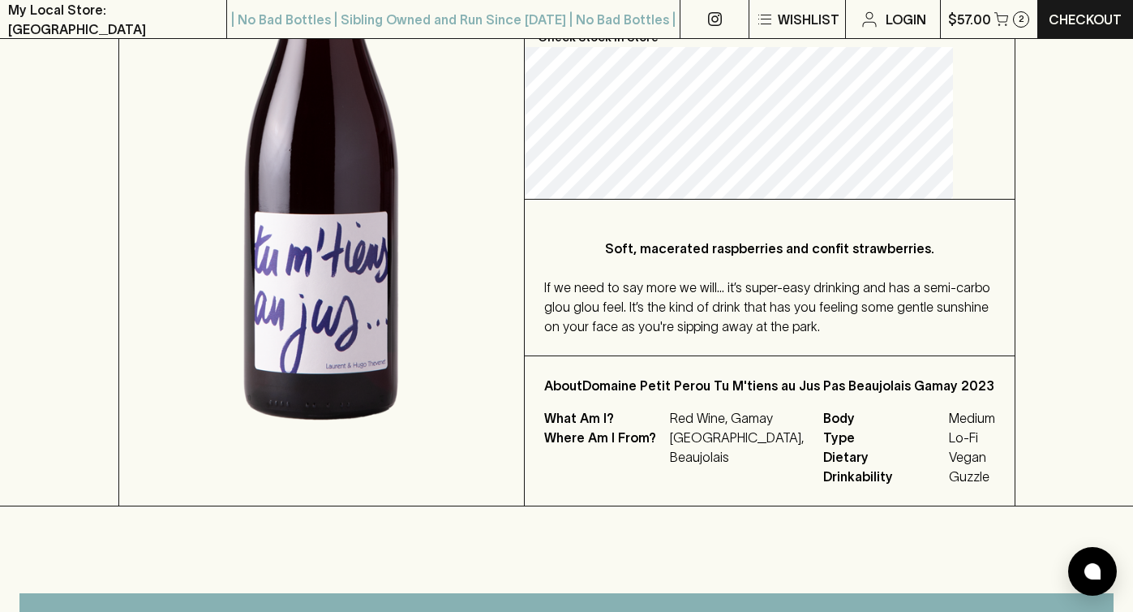
scroll to position [239, 0]
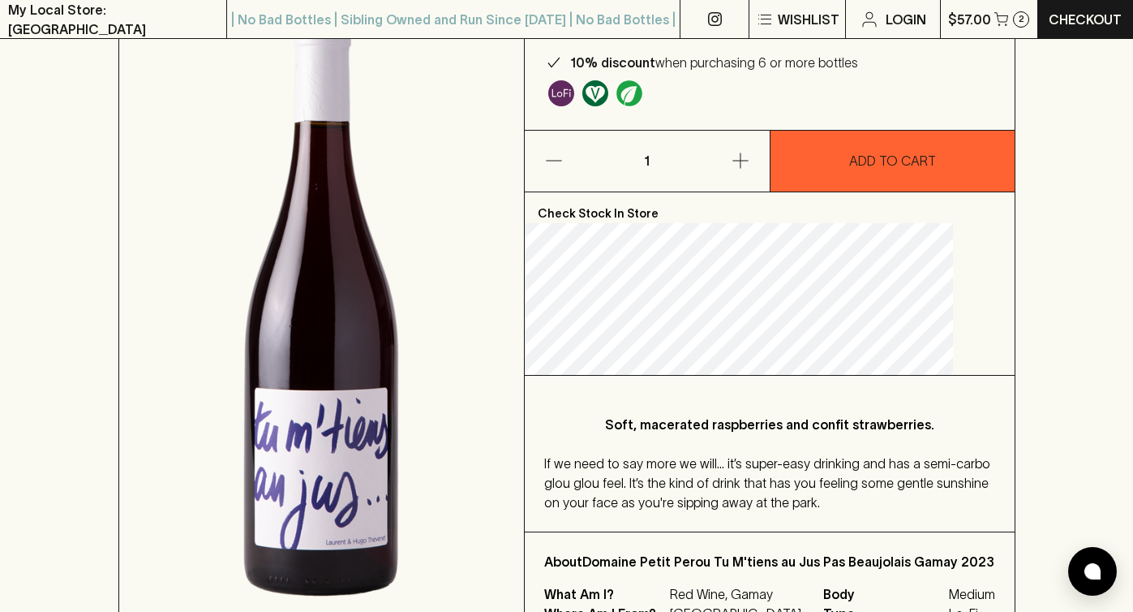
click at [574, 97] on img "Some may call it natural, others minimum intervention, either way, it’s hands o…" at bounding box center [561, 93] width 26 height 26
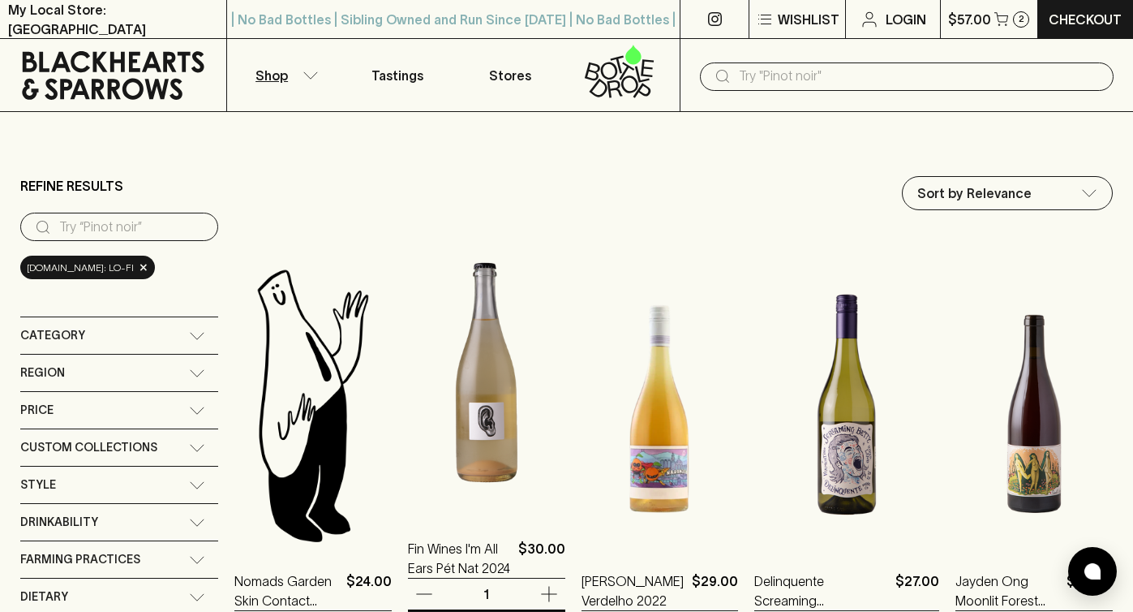
scroll to position [410, 0]
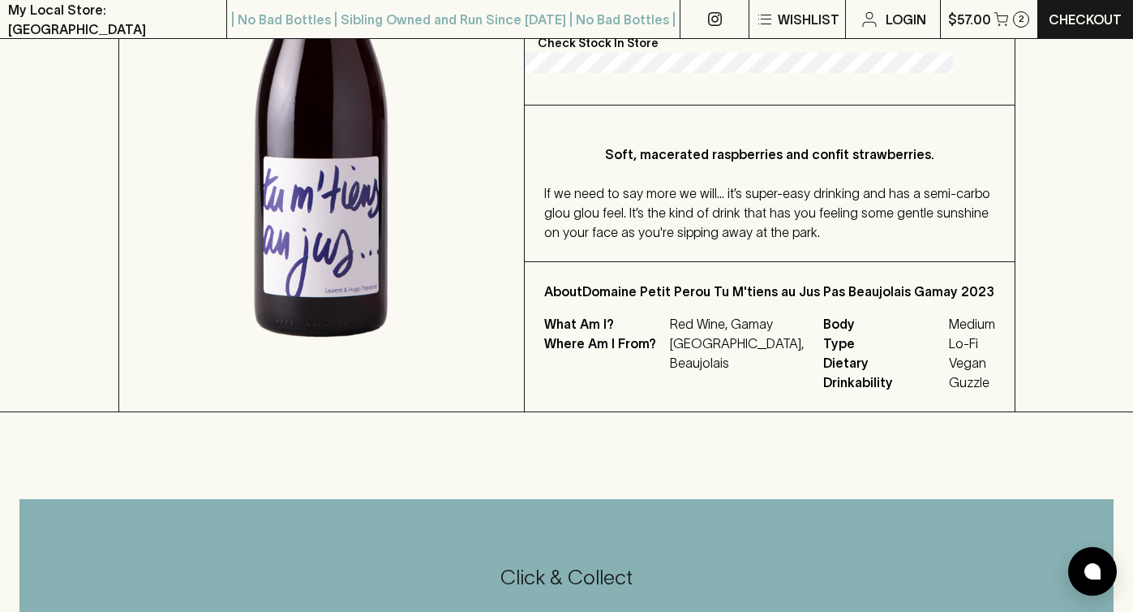
scroll to position [239, 0]
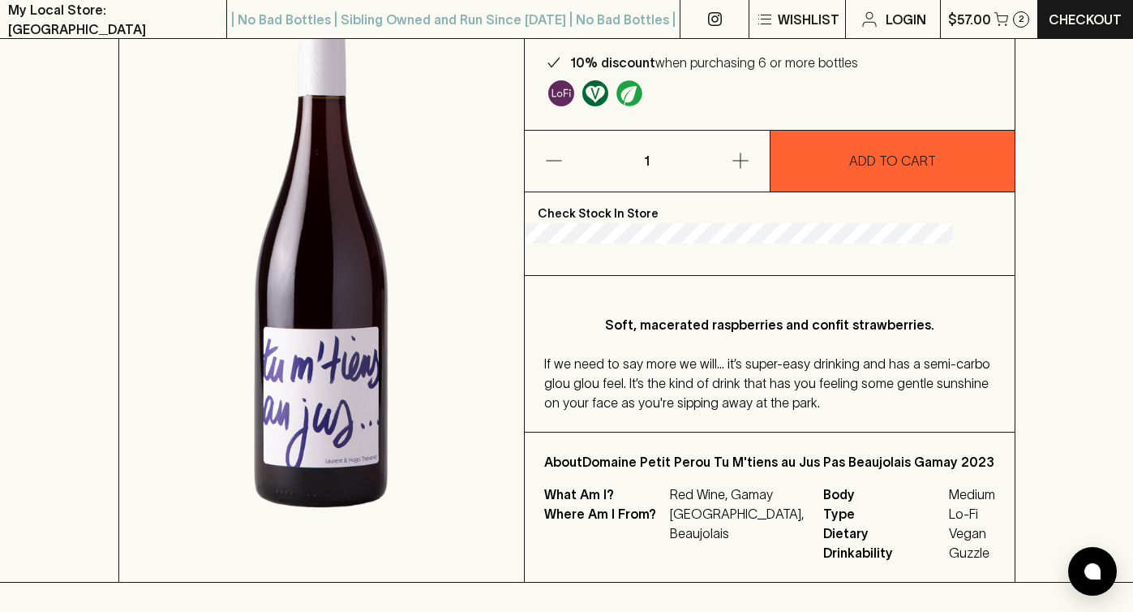
click at [608, 98] on img "Made without the use of any animal products." at bounding box center [595, 93] width 26 height 26
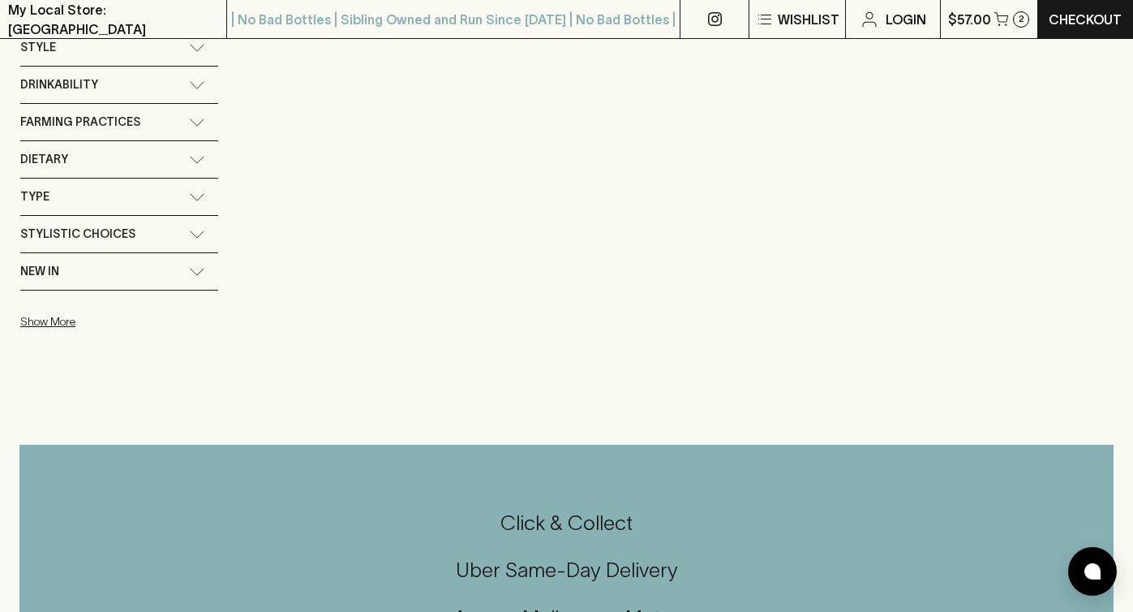
scroll to position [342, 0]
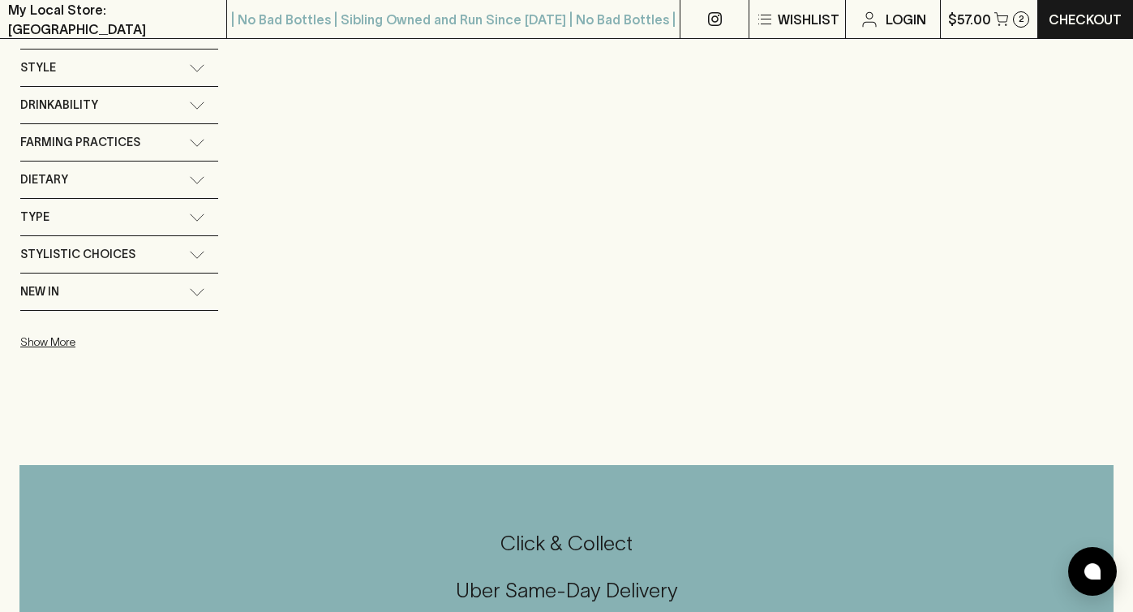
click at [173, 143] on div "Farming Practices" at bounding box center [104, 142] width 169 height 20
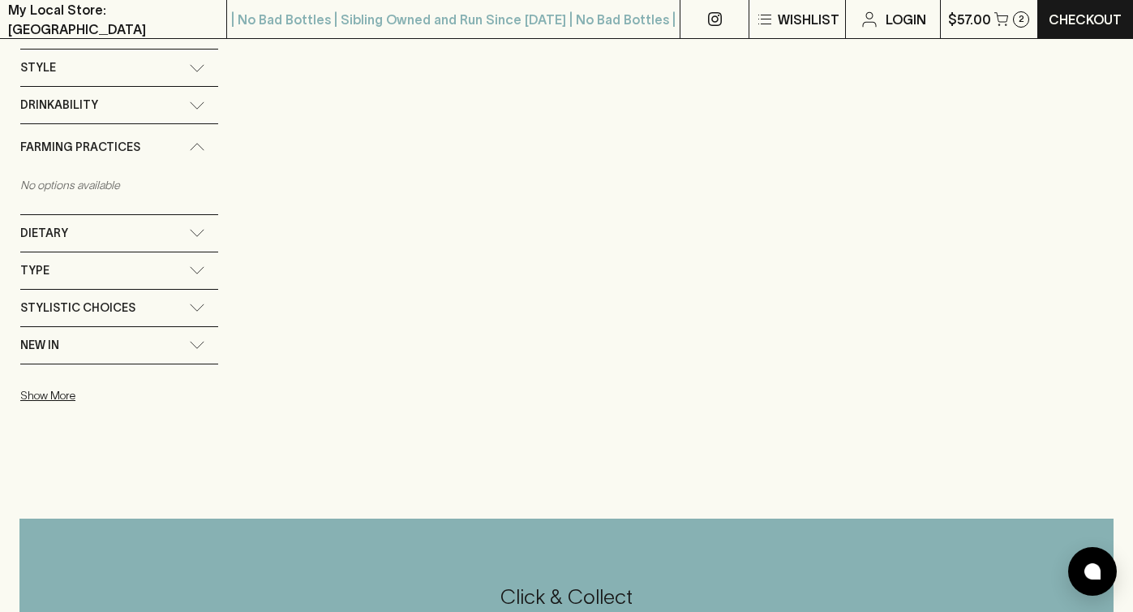
click at [173, 143] on div "Farming Practices" at bounding box center [104, 147] width 169 height 20
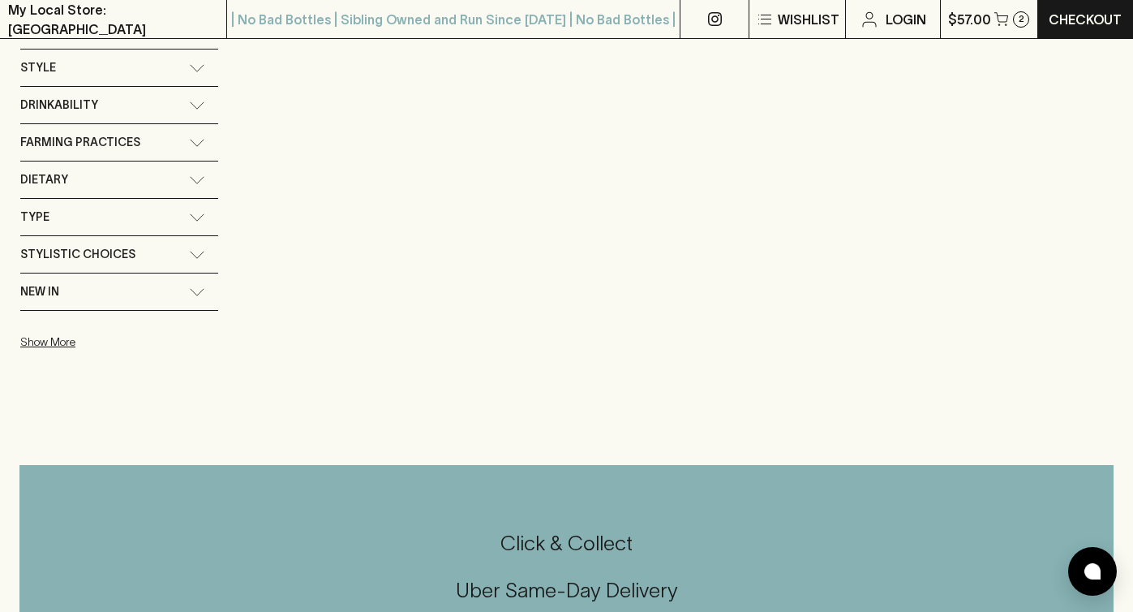
click at [144, 187] on div "Dietary" at bounding box center [104, 180] width 169 height 20
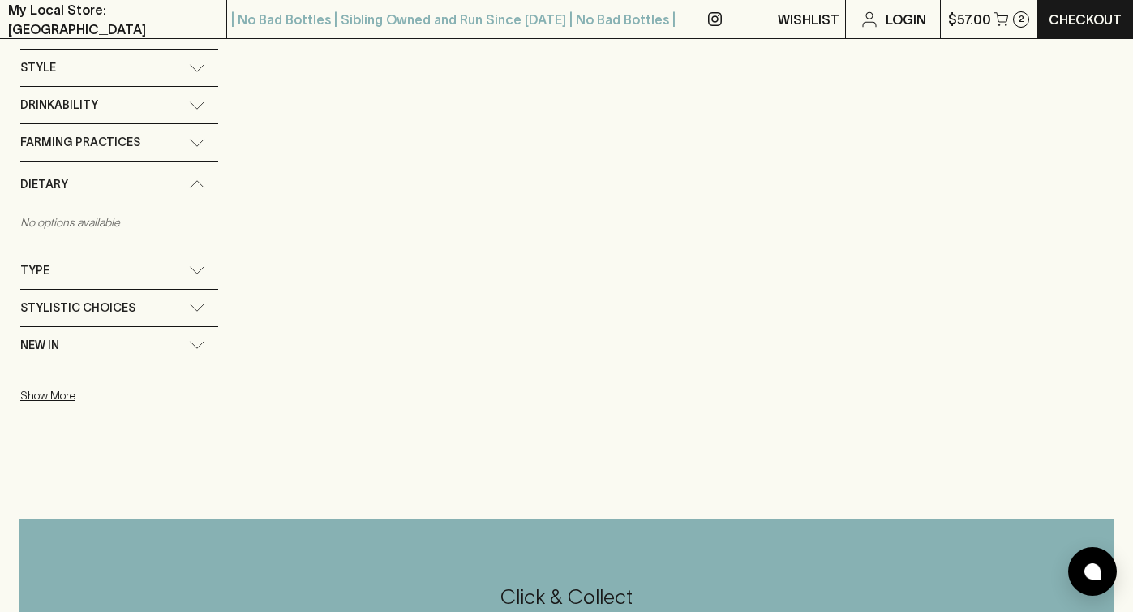
click at [144, 187] on div "Dietary" at bounding box center [104, 184] width 169 height 20
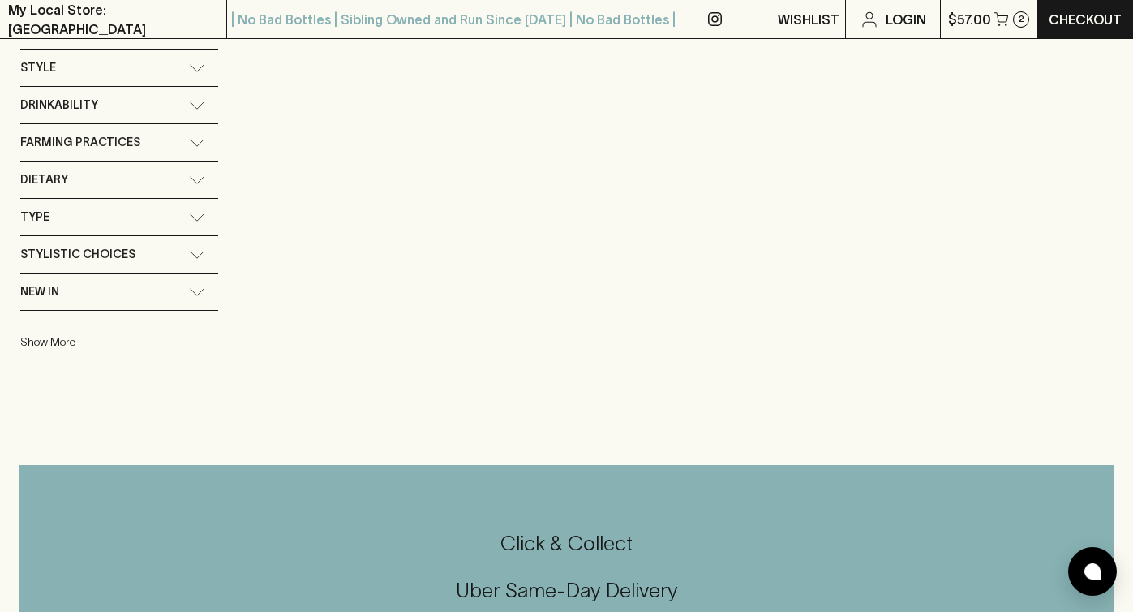
click at [167, 110] on div "Drinkability" at bounding box center [104, 105] width 169 height 20
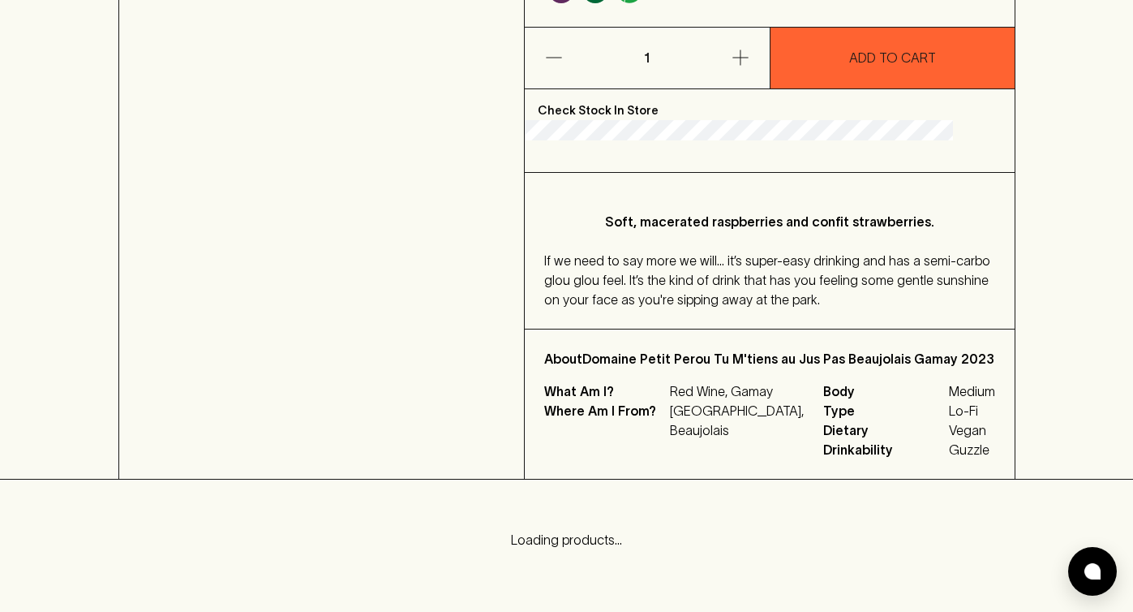
scroll to position [239, 0]
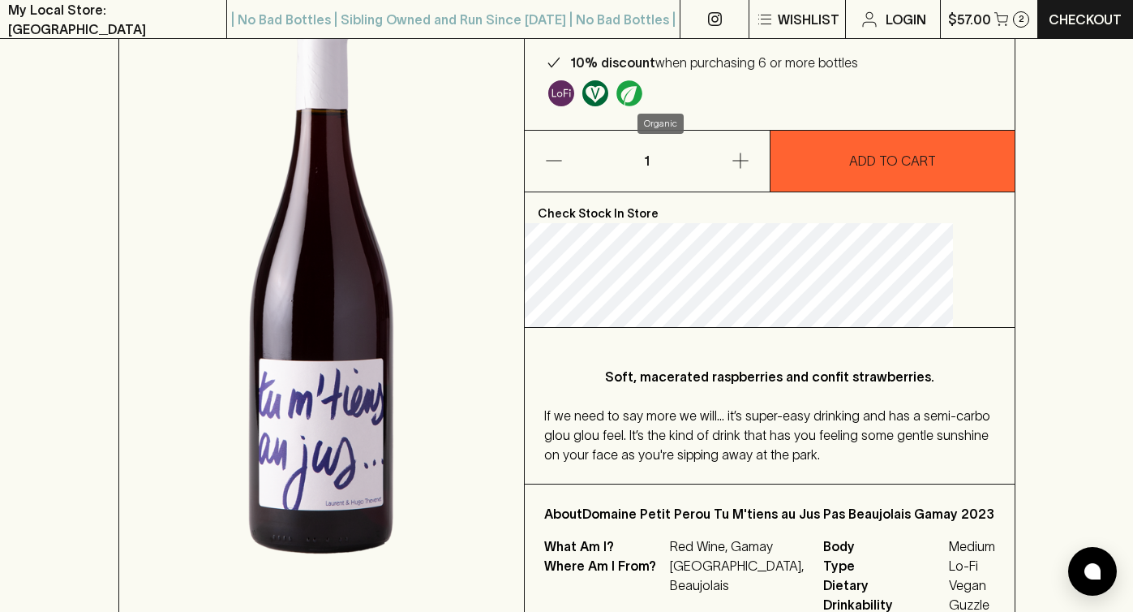
click at [642, 92] on img "Organic" at bounding box center [629, 93] width 26 height 26
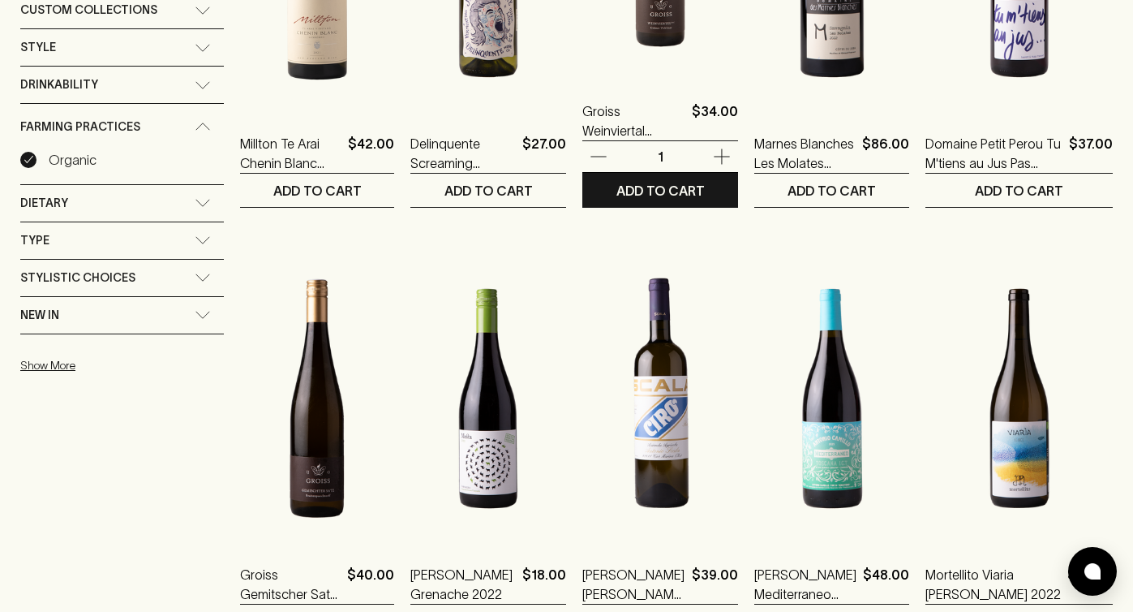
scroll to position [94, 0]
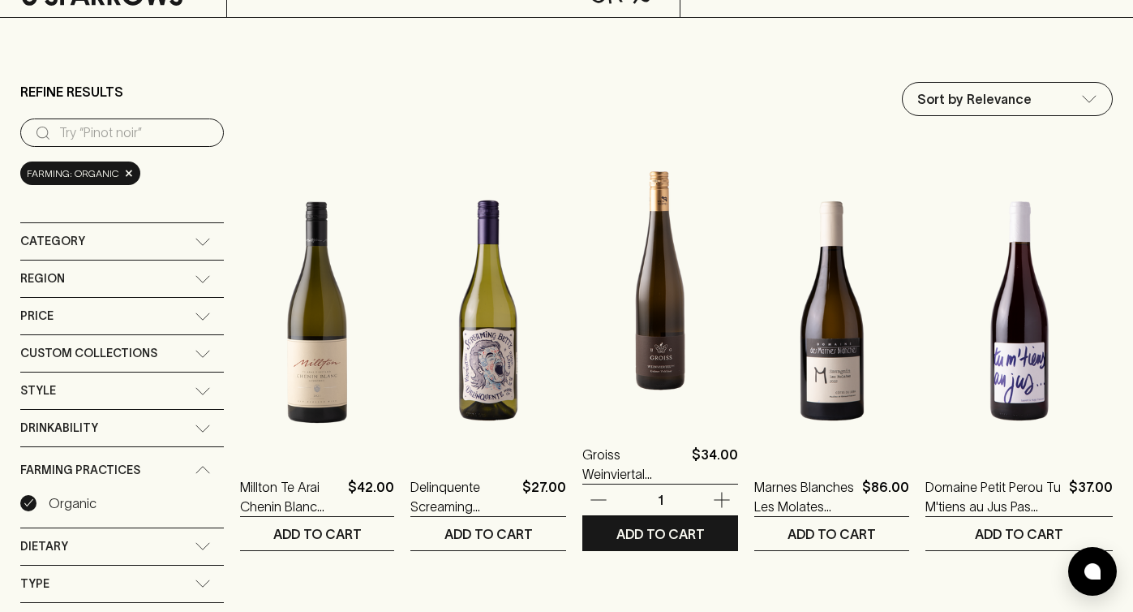
click at [671, 266] on img at bounding box center [660, 278] width 156 height 284
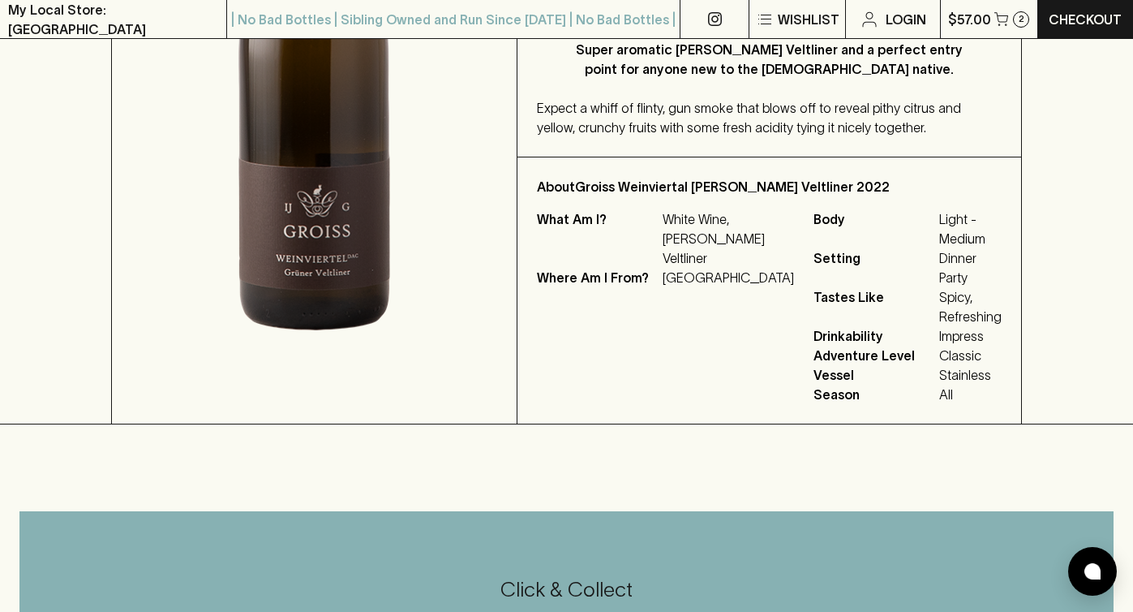
scroll to position [177, 0]
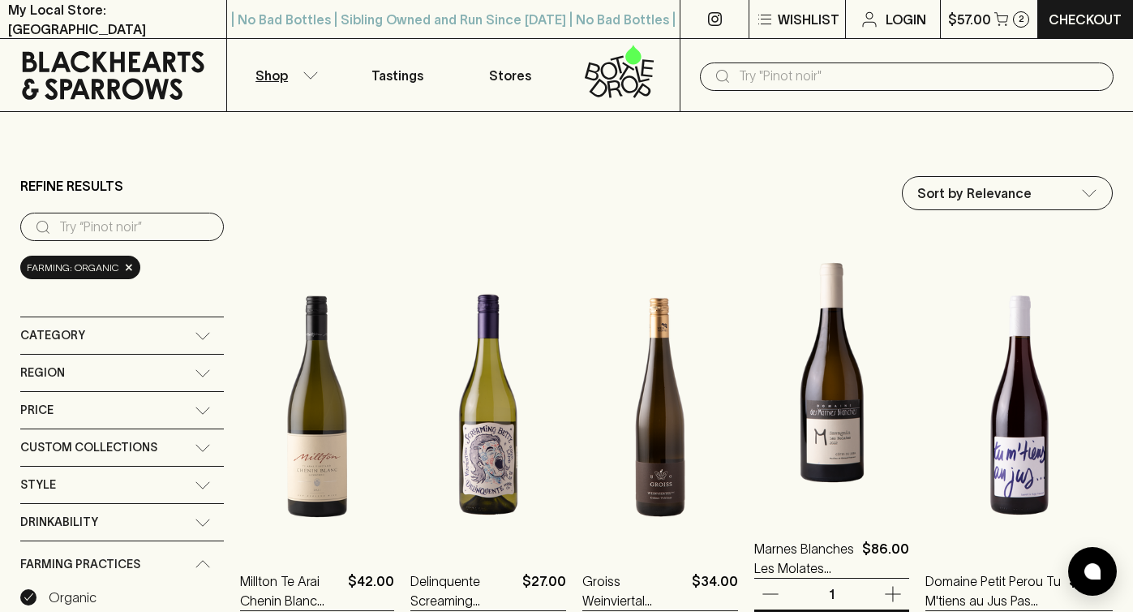
scroll to position [114, 0]
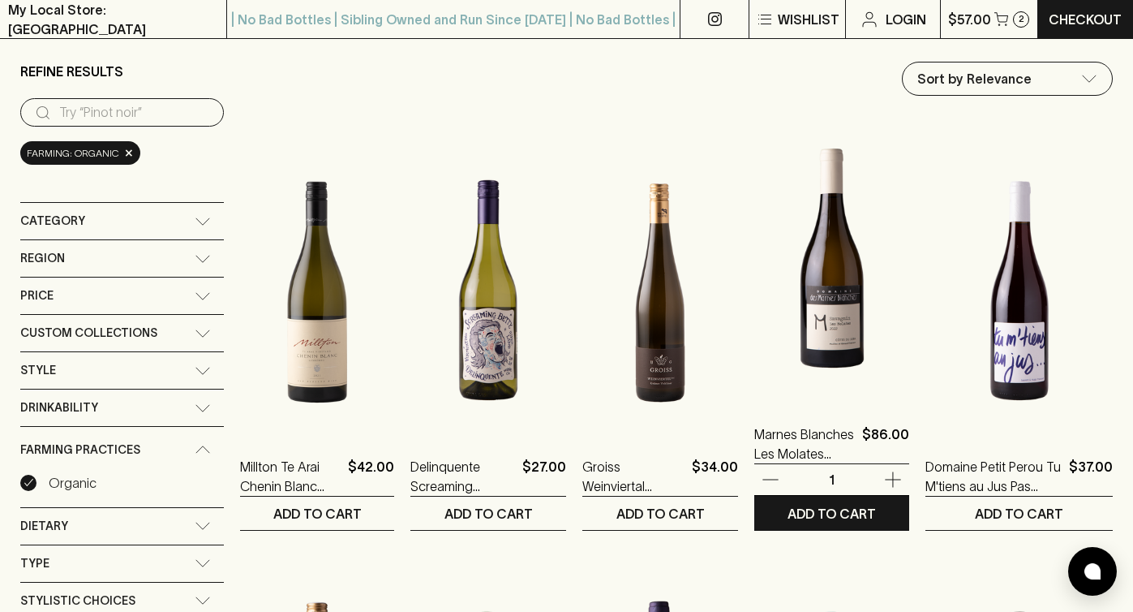
click at [873, 328] on img at bounding box center [831, 258] width 155 height 284
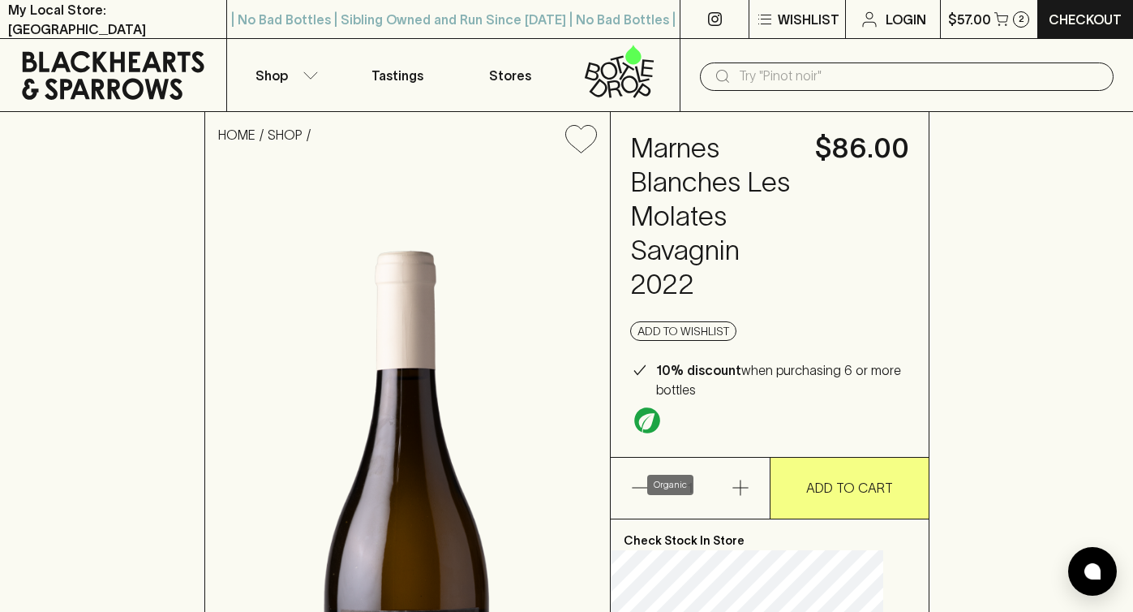
click at [660, 433] on img "Organic" at bounding box center [647, 420] width 26 height 26
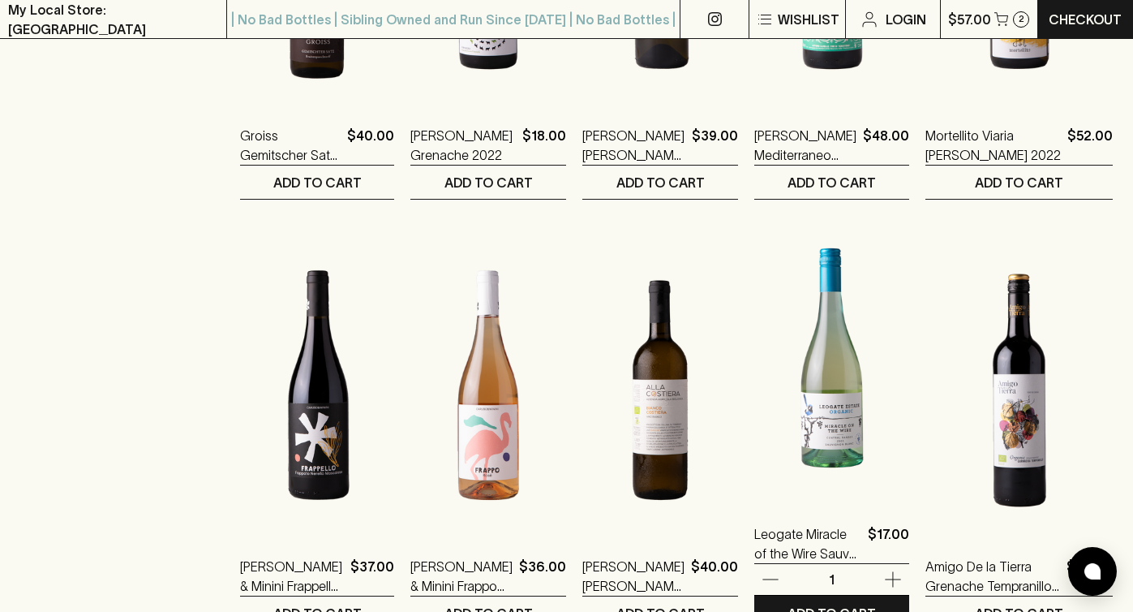
scroll to position [1220, 0]
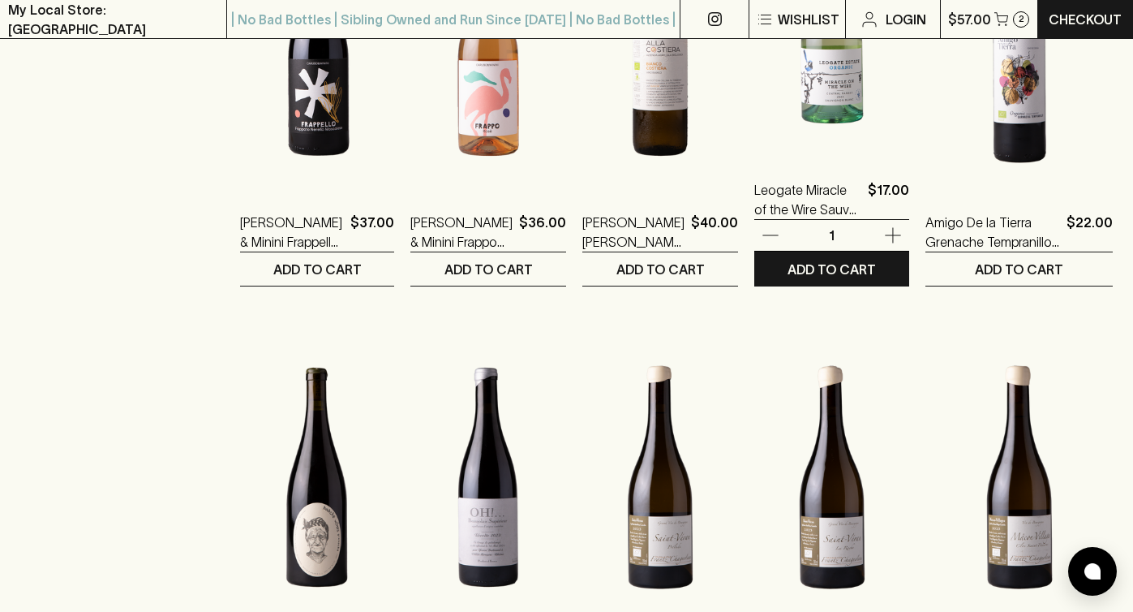
click at [865, 141] on img at bounding box center [831, 14] width 155 height 284
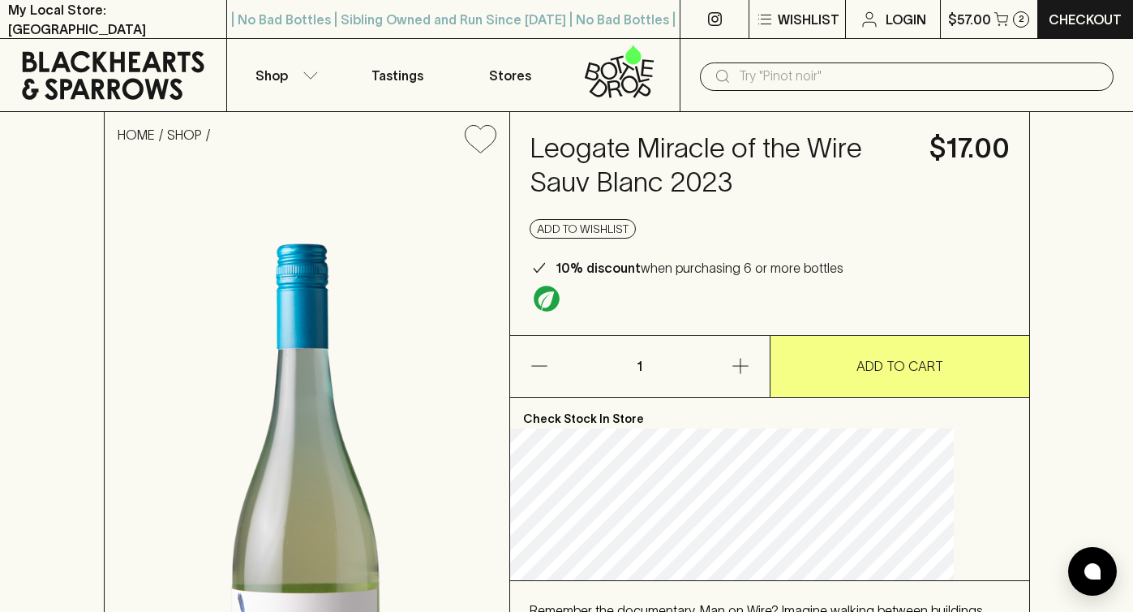
click at [697, 170] on h4 "Leogate Miracle of the Wire Sauv Blanc 2023" at bounding box center [720, 165] width 380 height 68
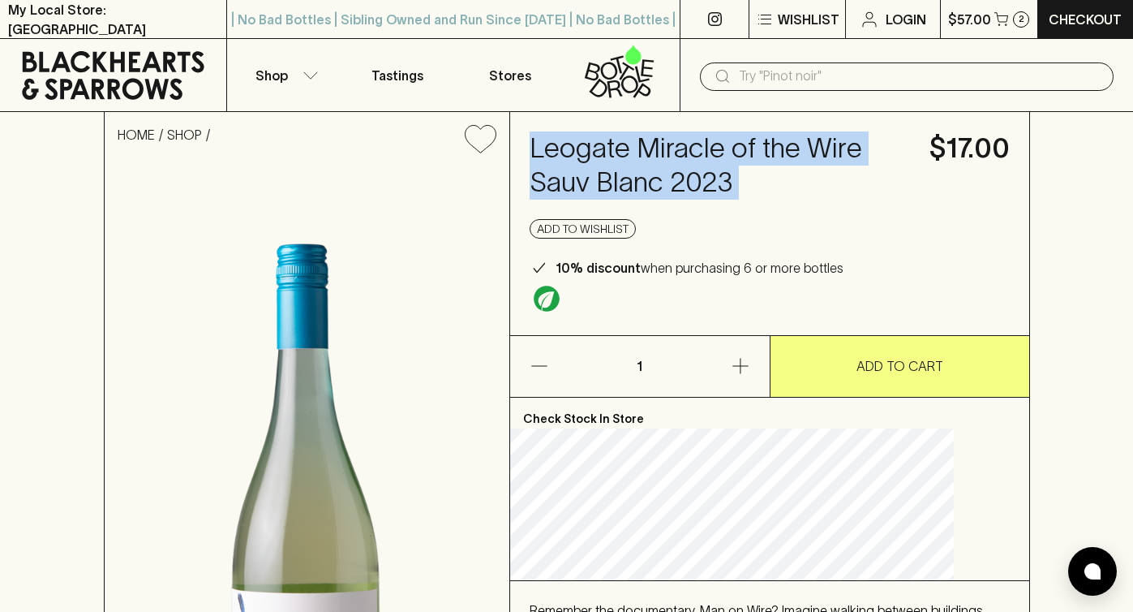
click at [697, 170] on h4 "Leogate Miracle of the Wire Sauv Blanc 2023" at bounding box center [720, 165] width 380 height 68
copy h4 "Leogate Miracle of the Wire Sauv Blanc 2023"
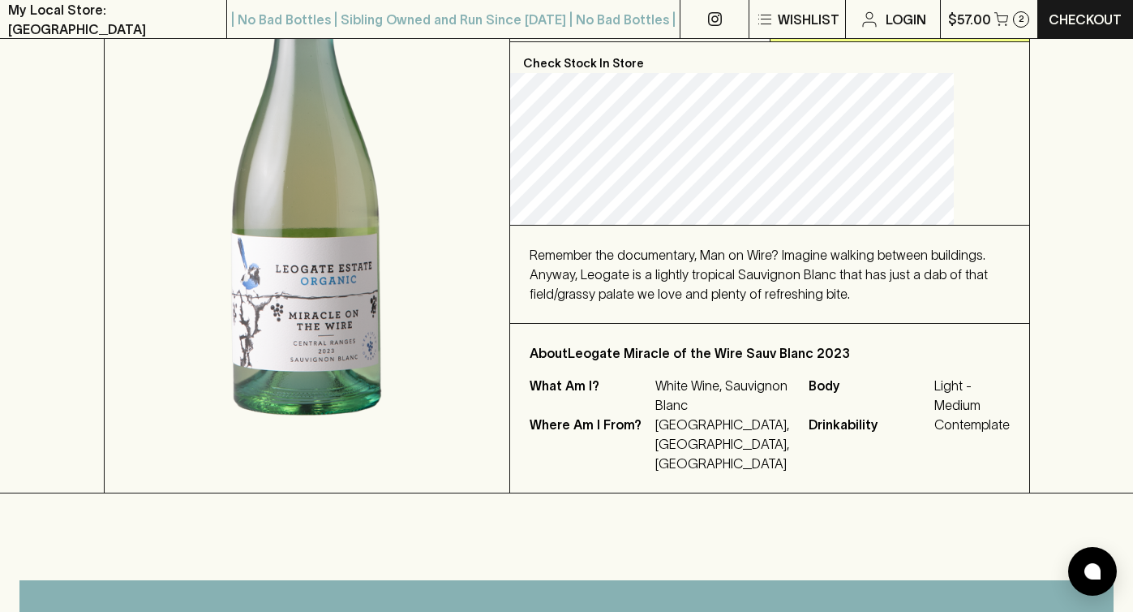
scroll to position [345, 0]
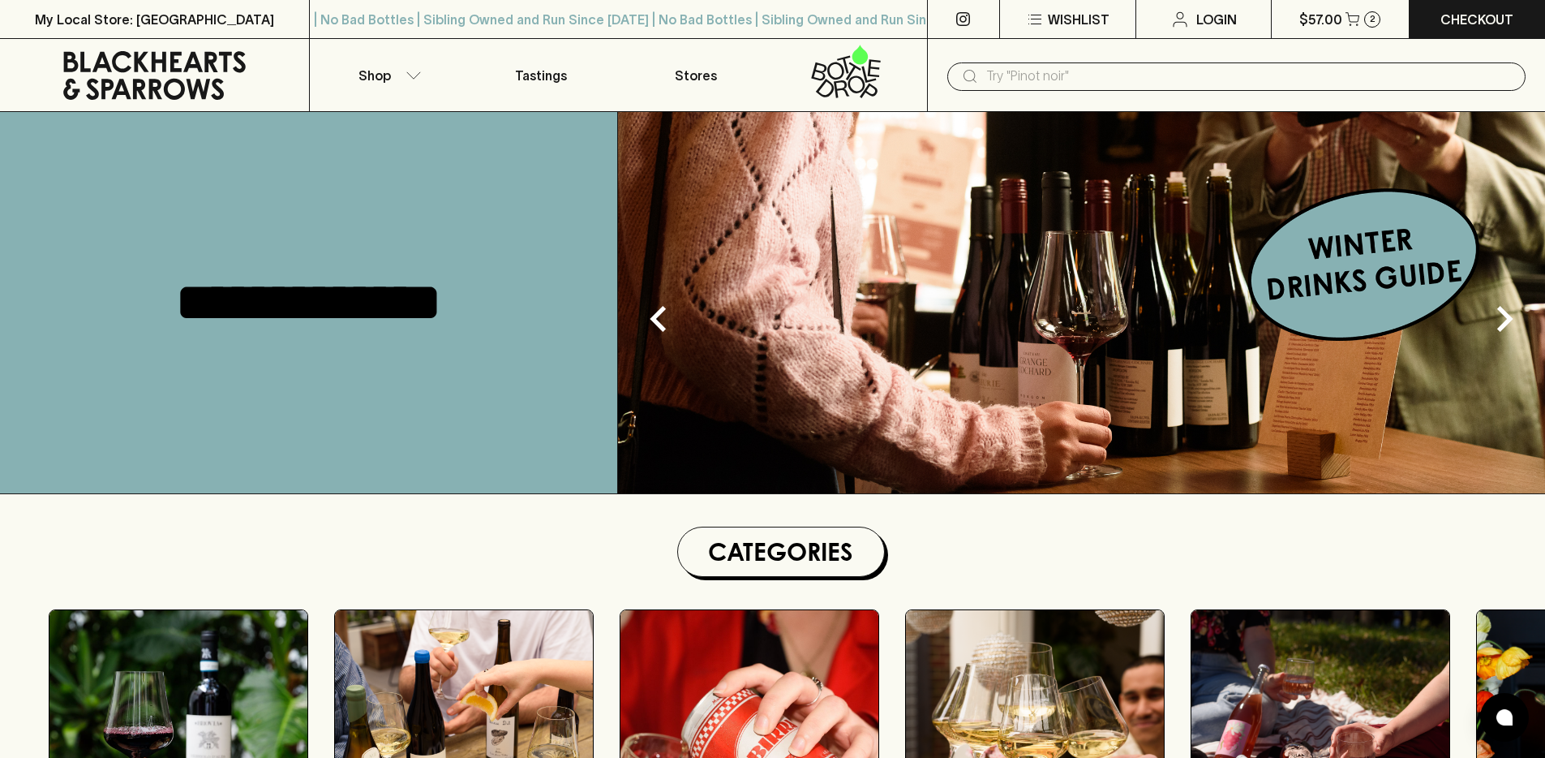
click at [836, 75] on icon at bounding box center [845, 72] width 133 height 54
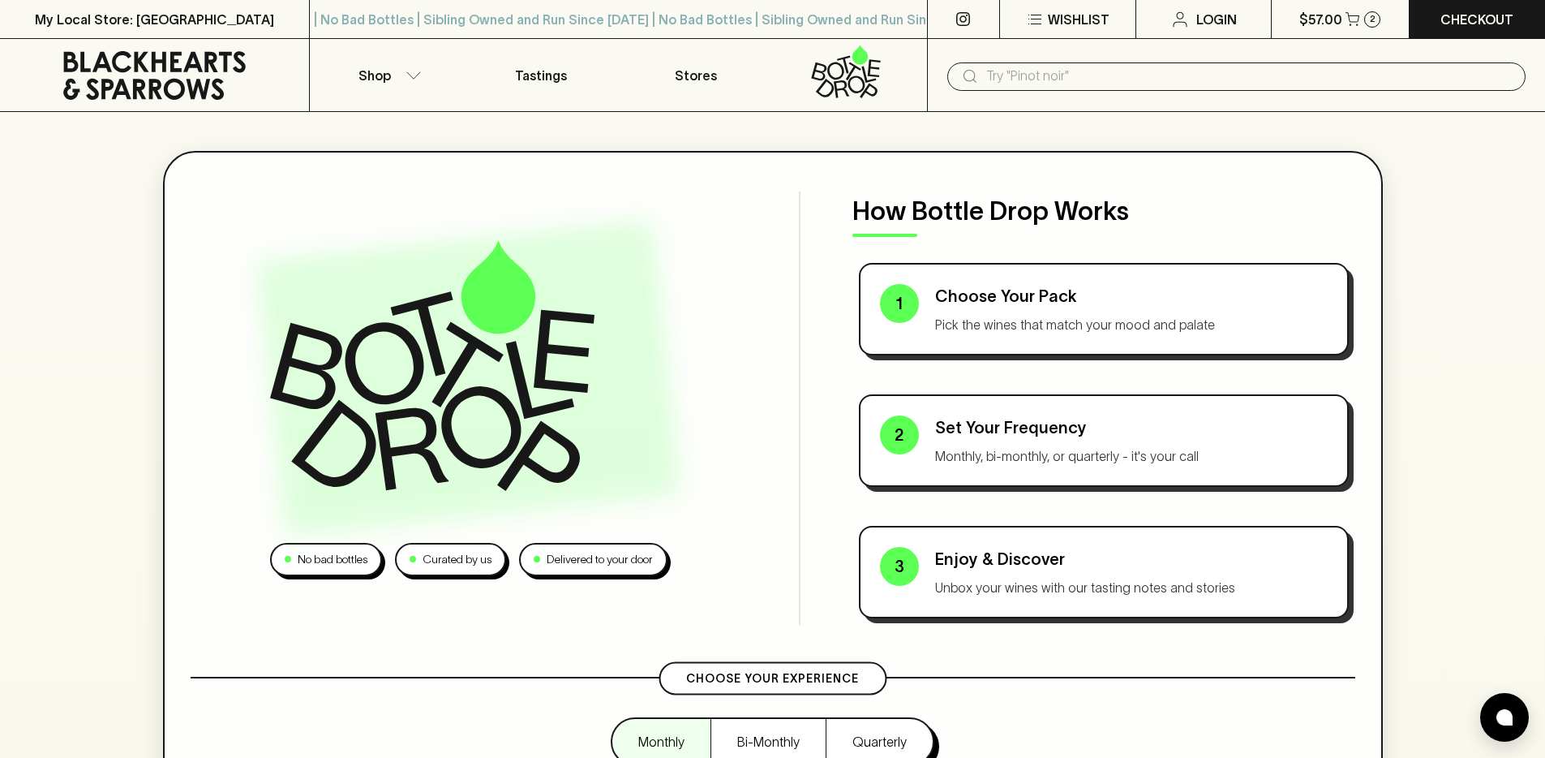
click at [1142, 73] on input "text" at bounding box center [1249, 76] width 526 height 26
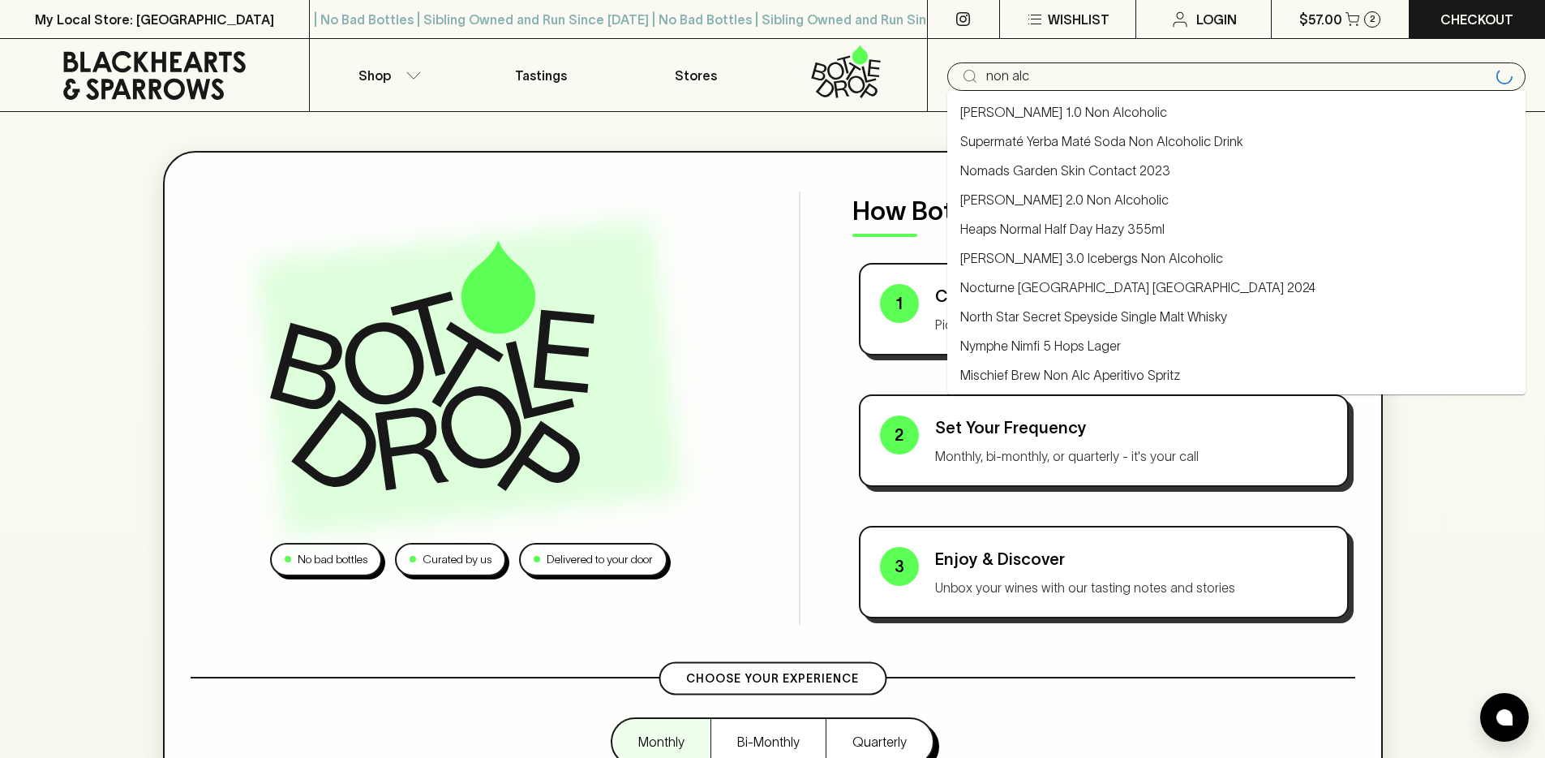
type input "non alc"
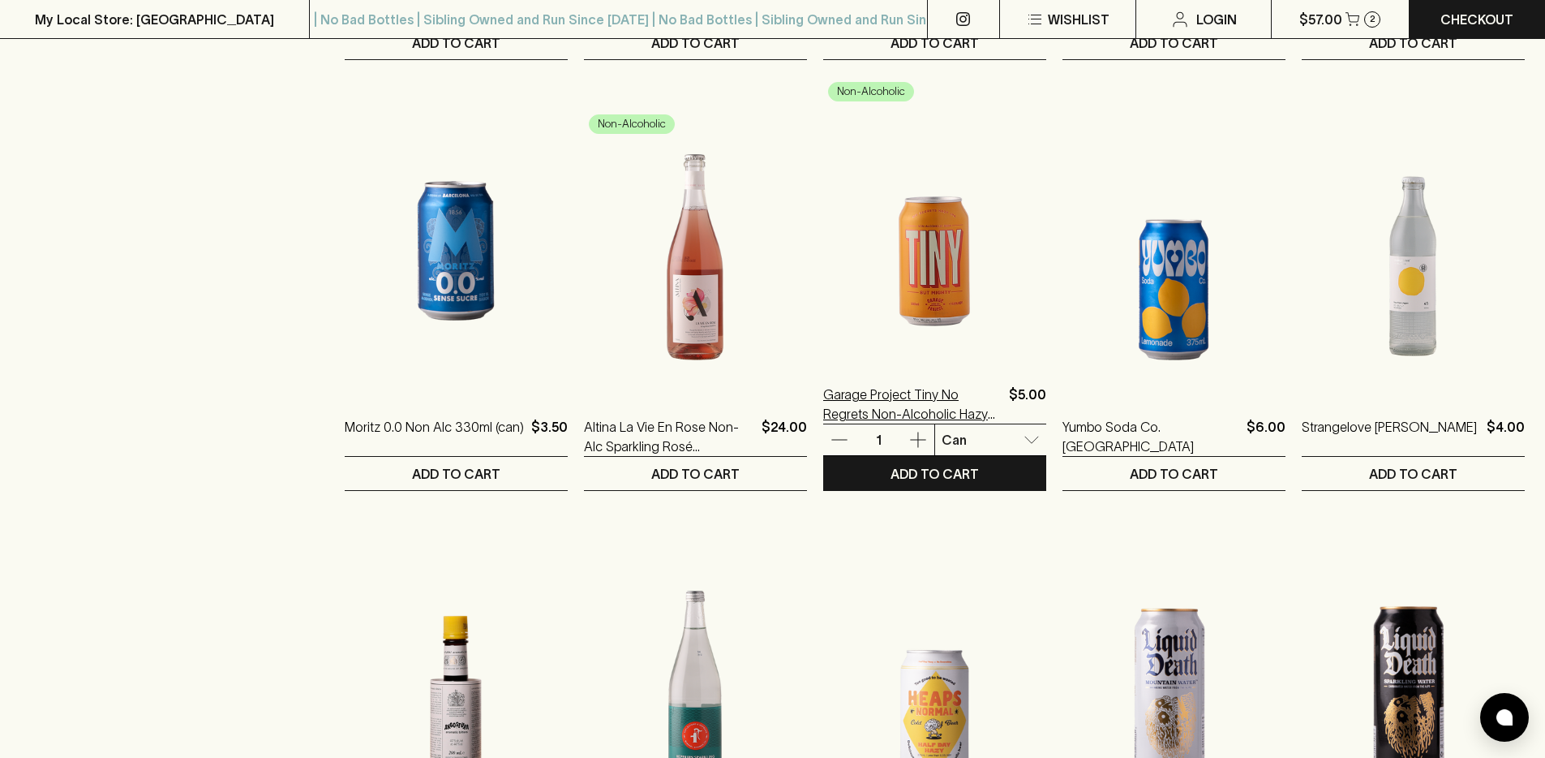
scroll to position [1090, 0]
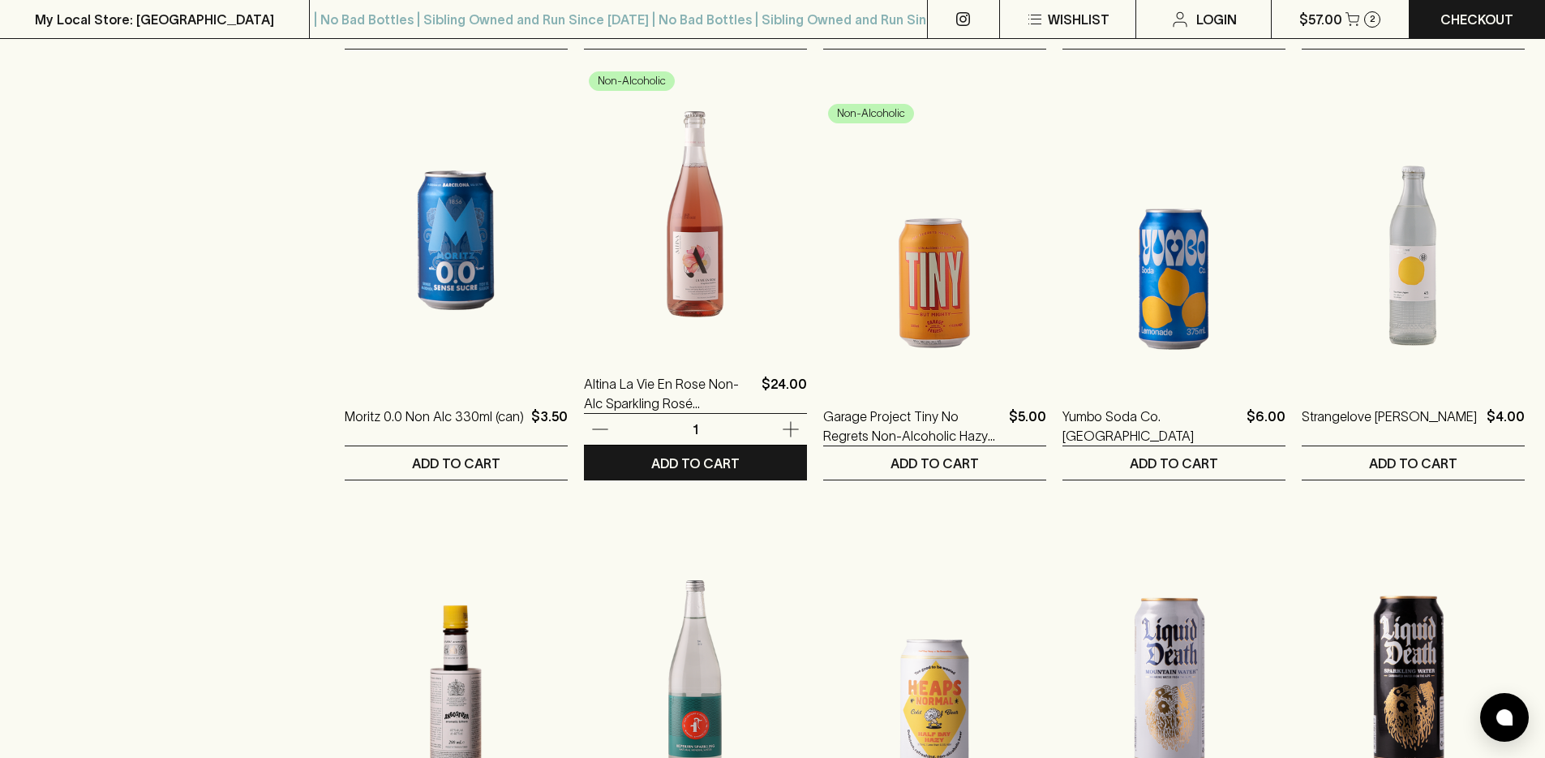
click at [653, 293] on img at bounding box center [695, 208] width 223 height 284
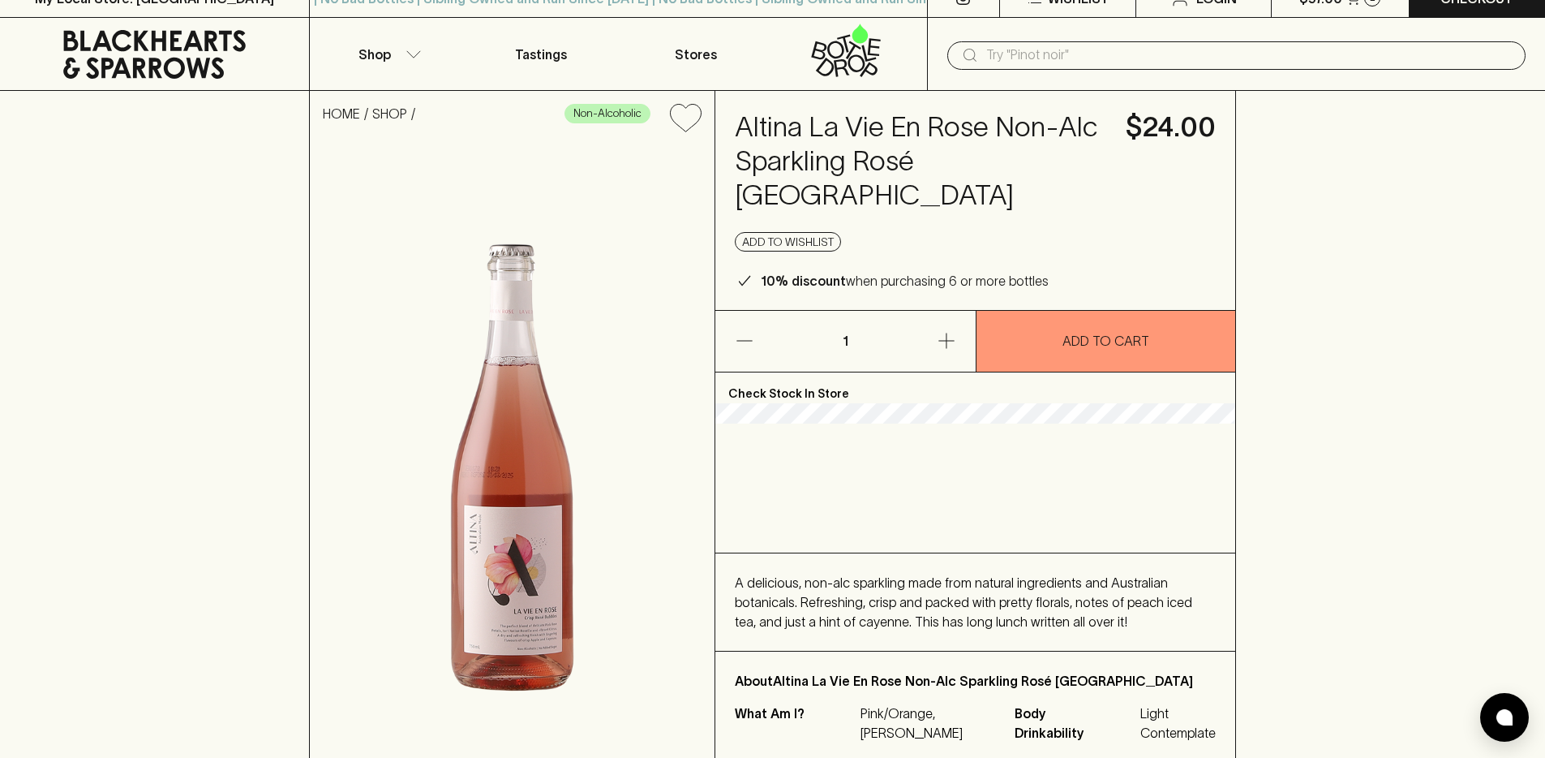
scroll to position [80, 0]
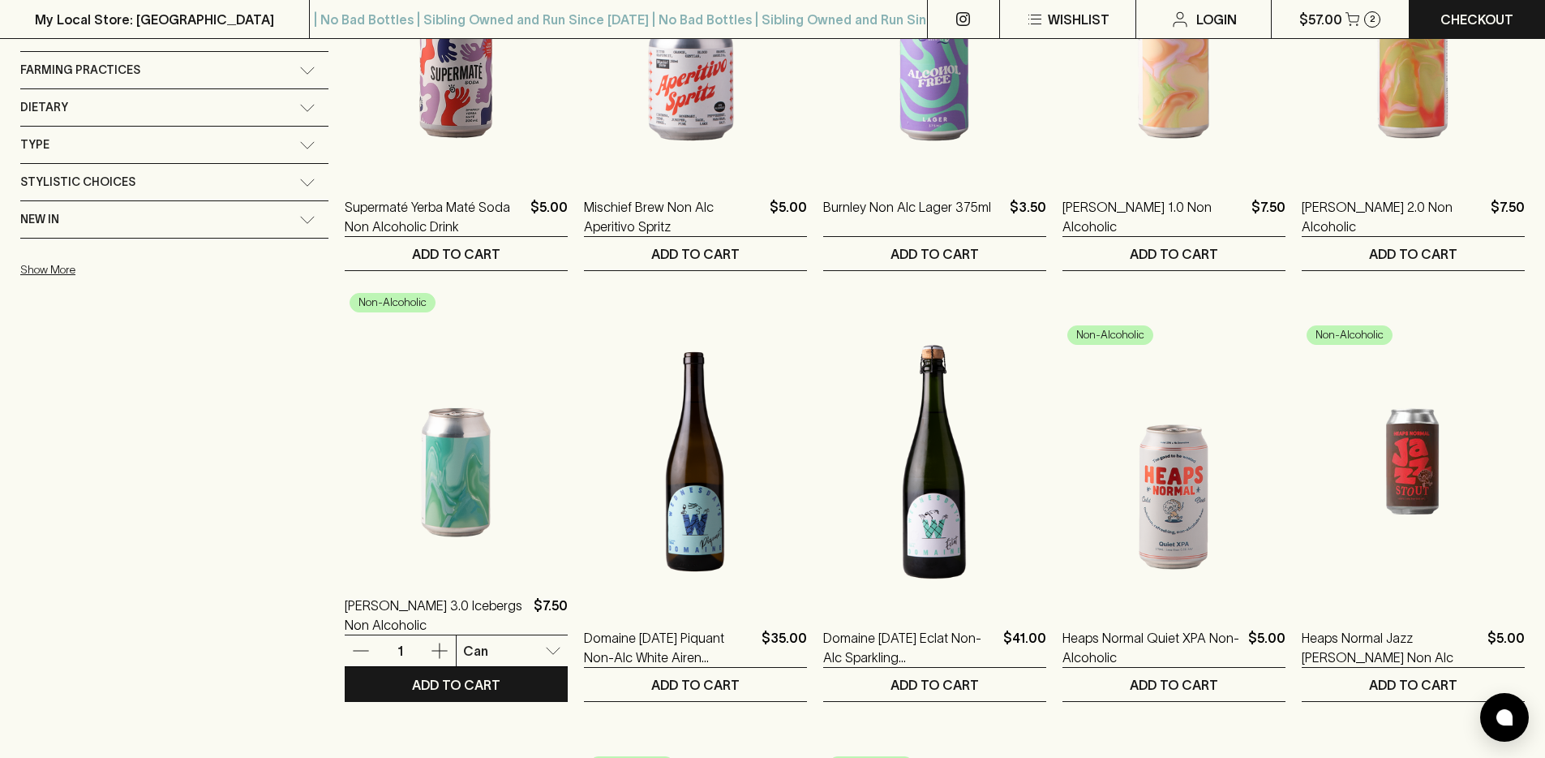
scroll to position [522, 0]
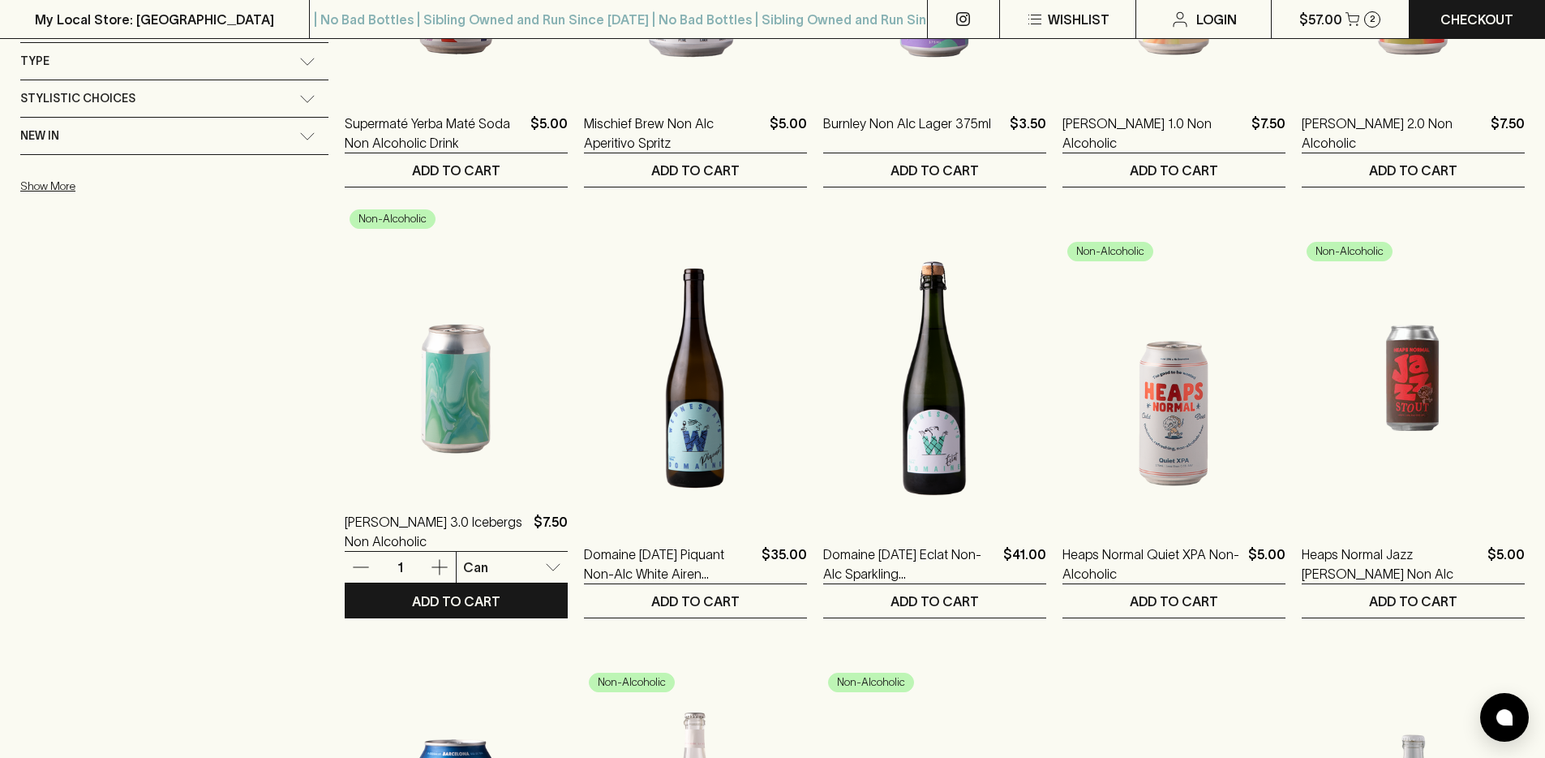
click at [345, 443] on img at bounding box center [456, 346] width 223 height 284
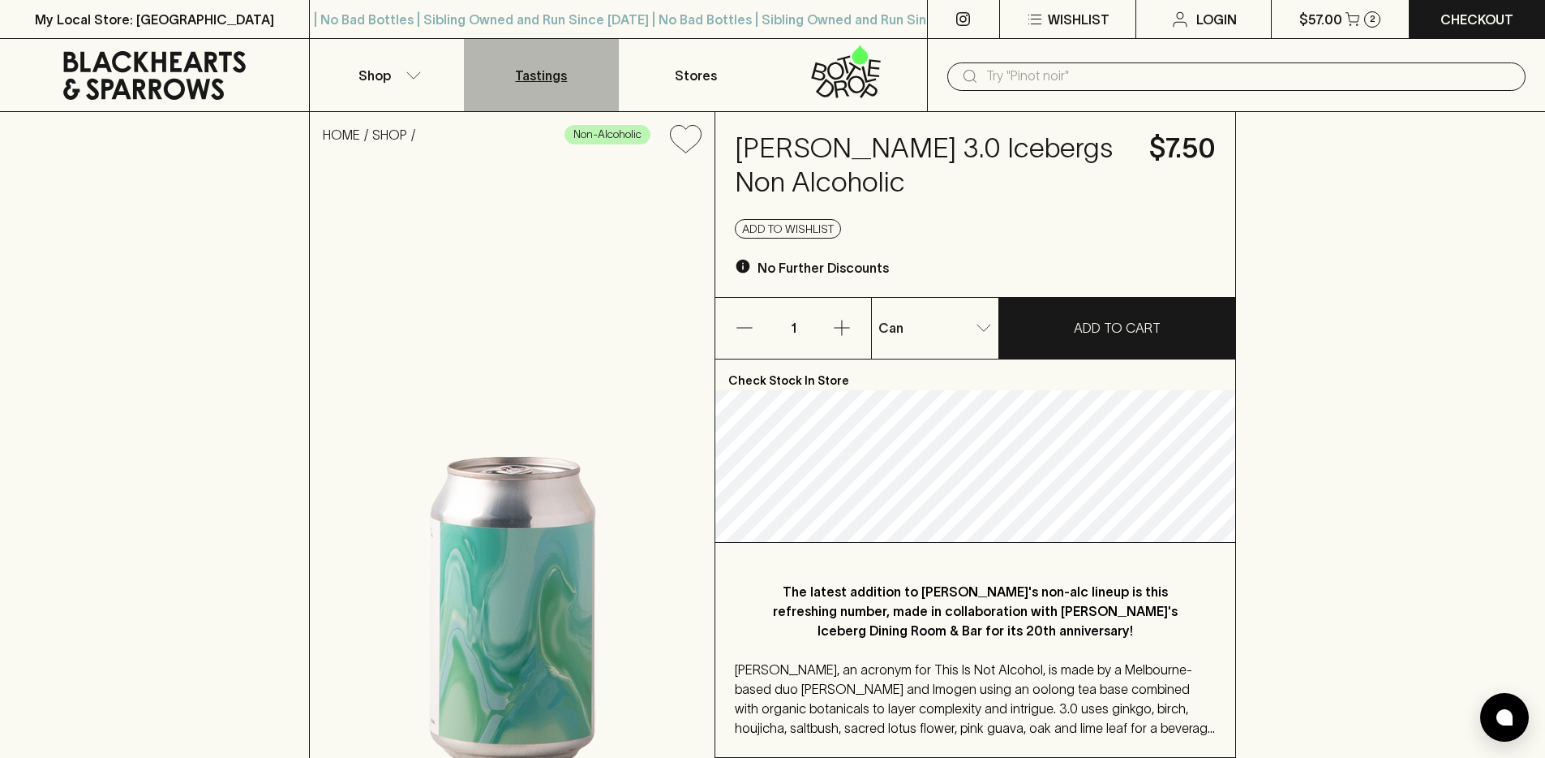
click at [531, 68] on p "Tastings" at bounding box center [541, 75] width 52 height 19
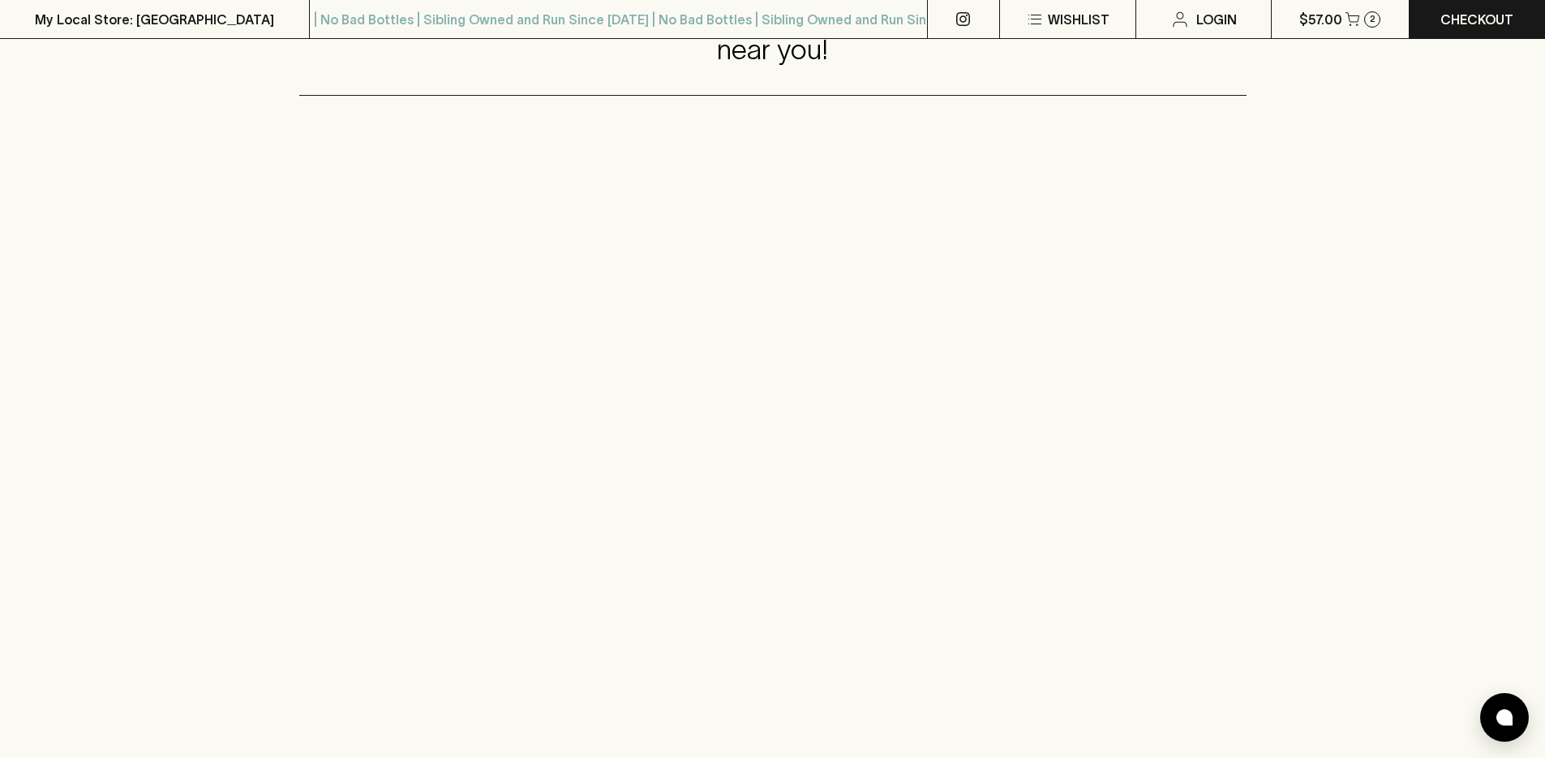
scroll to position [864, 0]
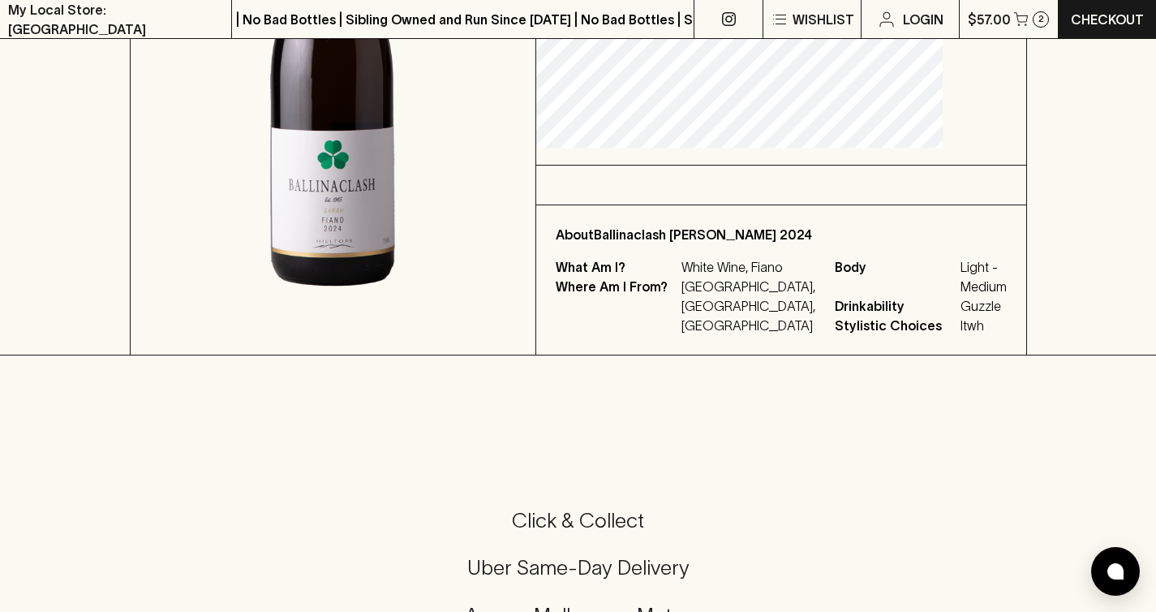
scroll to position [330, 0]
